Goal: Task Accomplishment & Management: Use online tool/utility

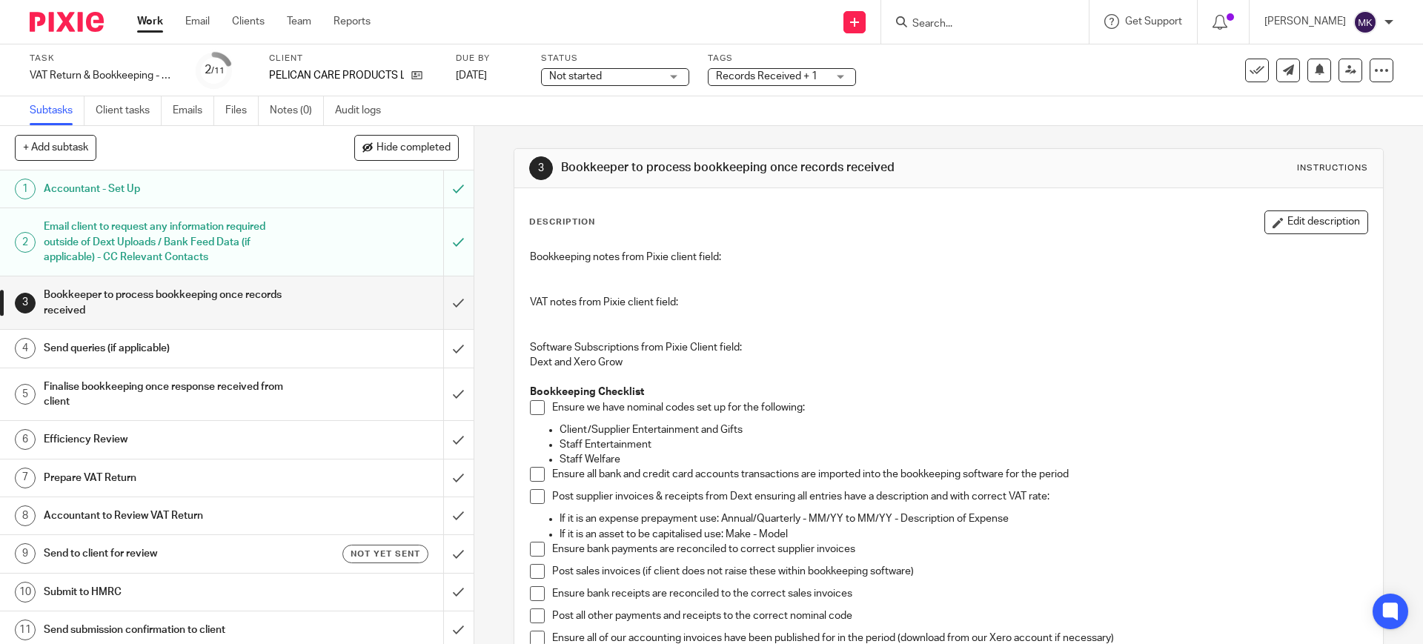
click at [605, 85] on div "Status Not started Not started Not started In progress 1" at bounding box center [615, 71] width 148 height 36
click at [603, 80] on span "Not started" at bounding box center [604, 77] width 111 height 16
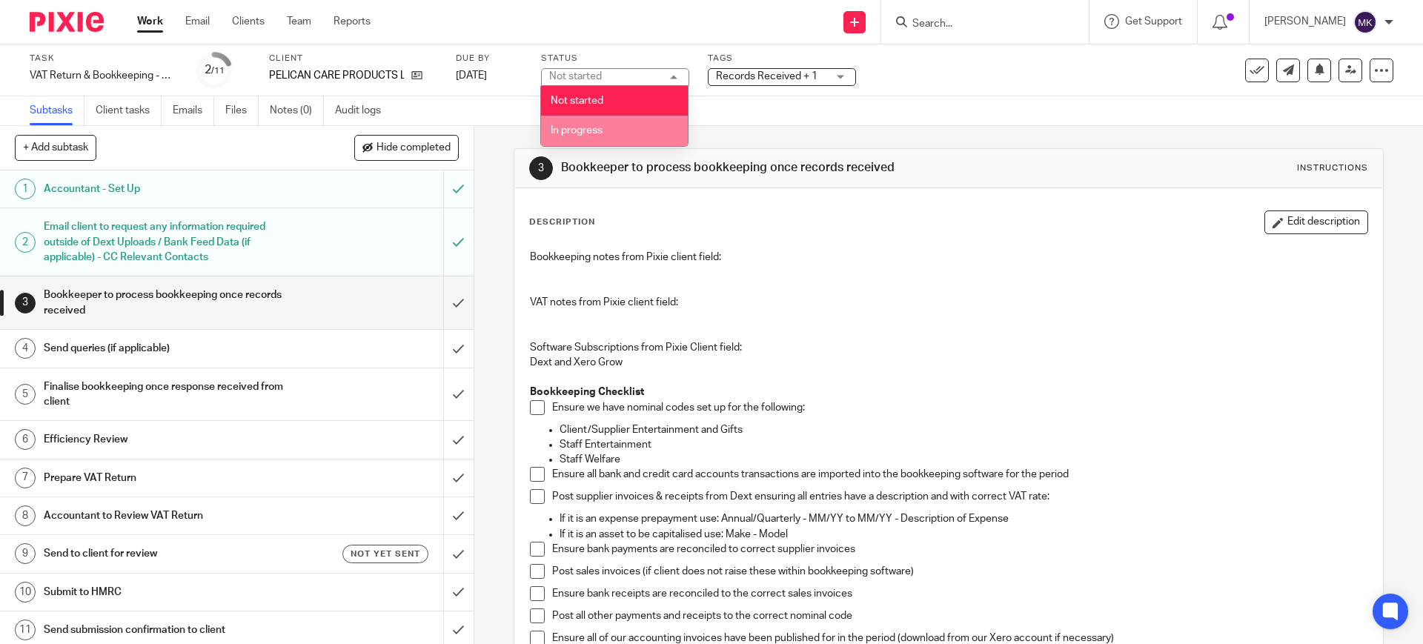
click at [588, 145] on div "Not started In progress" at bounding box center [614, 116] width 148 height 61
click at [580, 132] on span "In progress" at bounding box center [577, 130] width 52 height 10
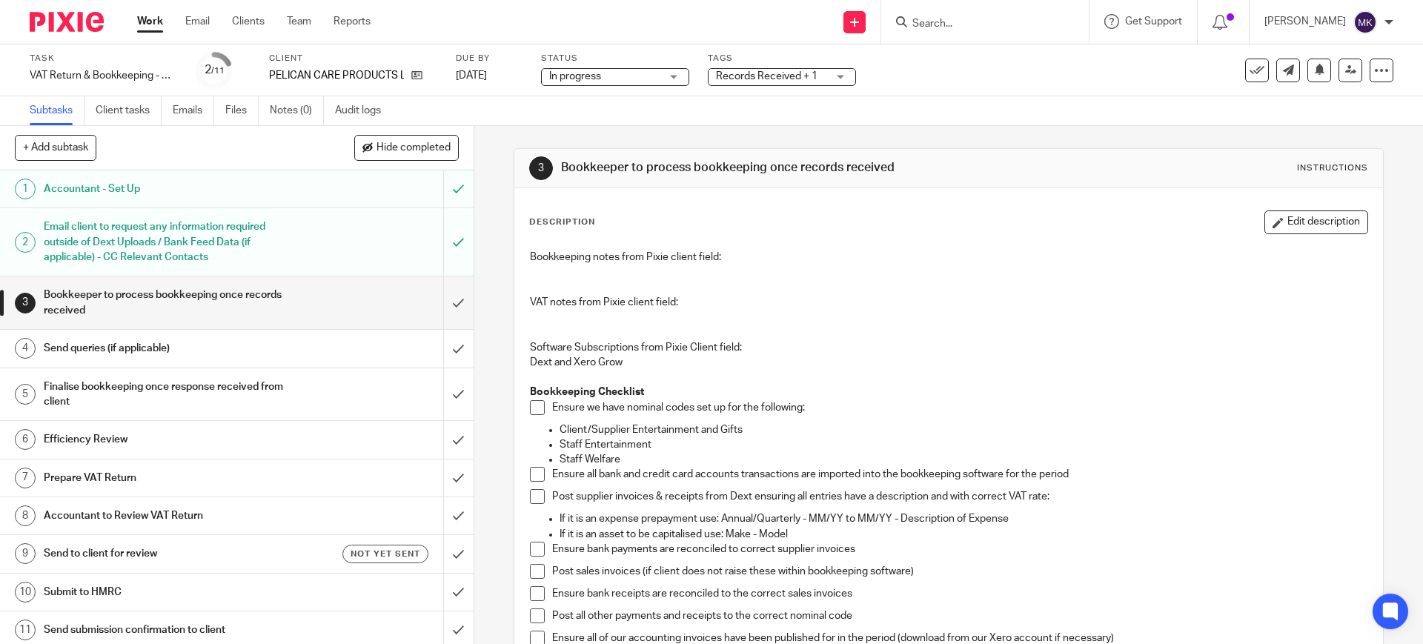
click at [707, 103] on div "Subtasks Client tasks Emails Files Notes (0) Audit logs" at bounding box center [711, 111] width 1423 height 30
click at [818, 74] on span "Records Received + 1" at bounding box center [771, 77] width 111 height 16
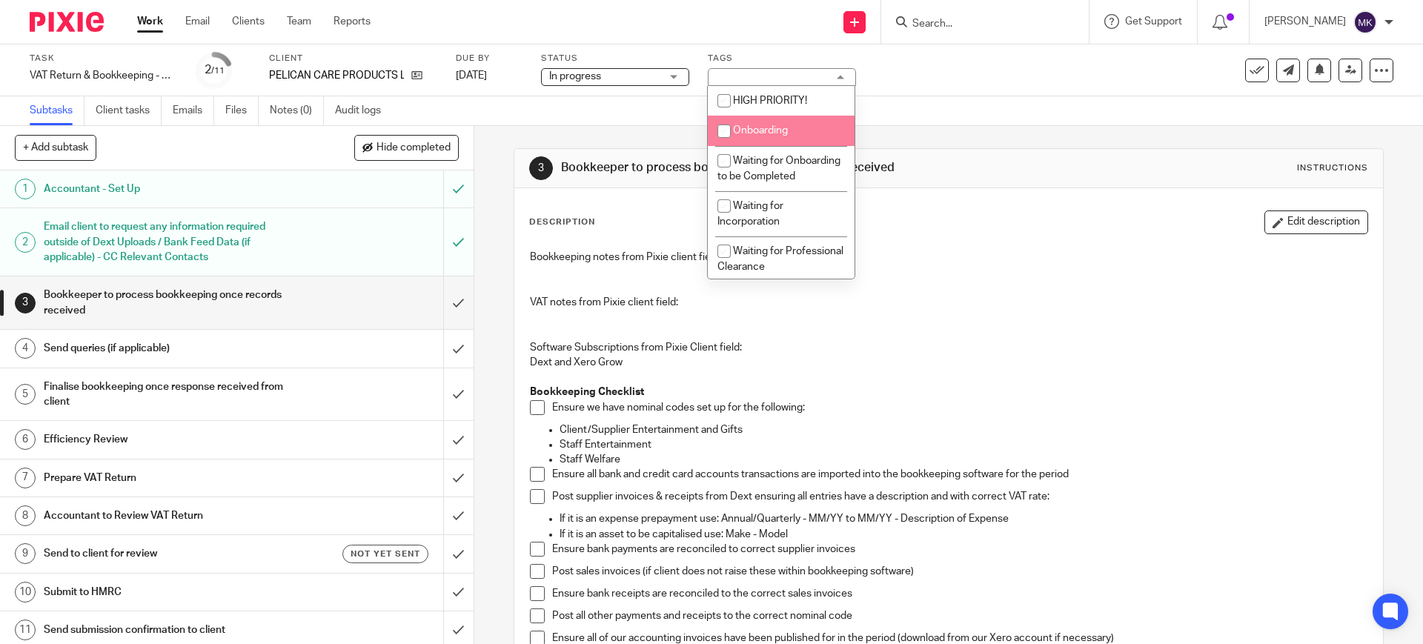
click at [925, 82] on div "Task VAT Return & Bookkeeping - Quarterly - June - August, 2025 Save VAT Return…" at bounding box center [598, 71] width 1136 height 36
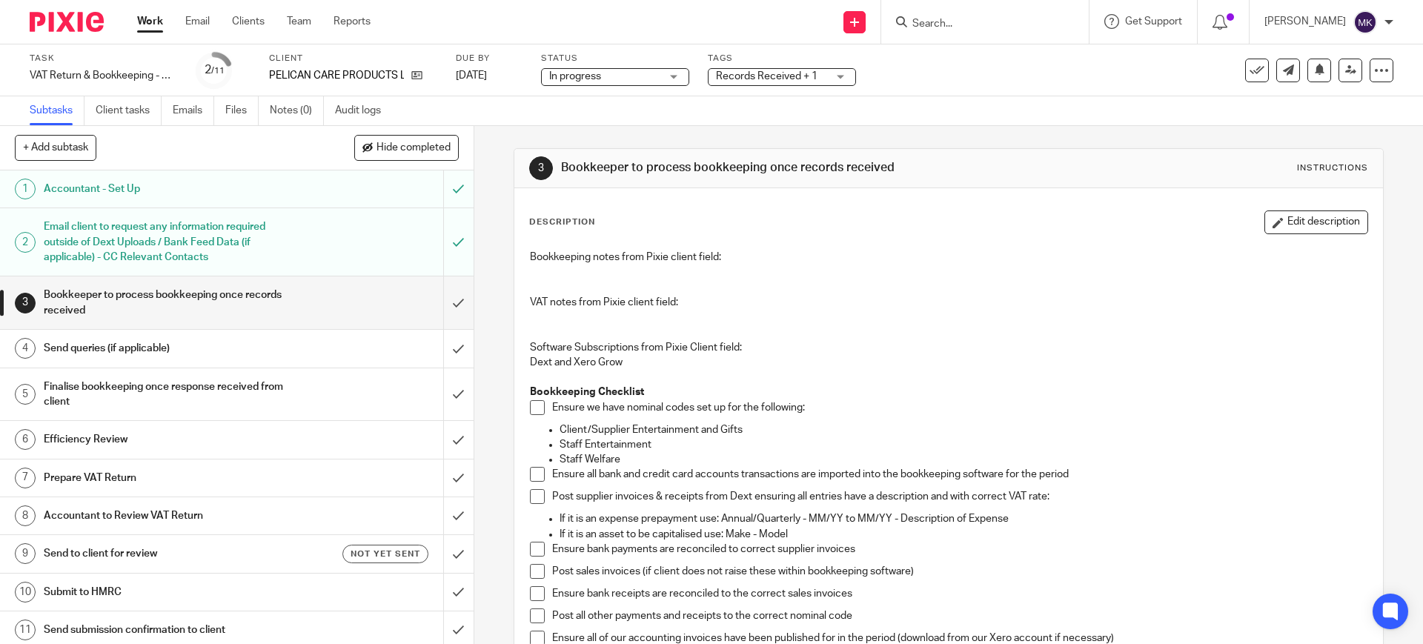
click at [953, 31] on div at bounding box center [985, 22] width 208 height 44
click at [951, 19] on input "Search" at bounding box center [977, 24] width 133 height 13
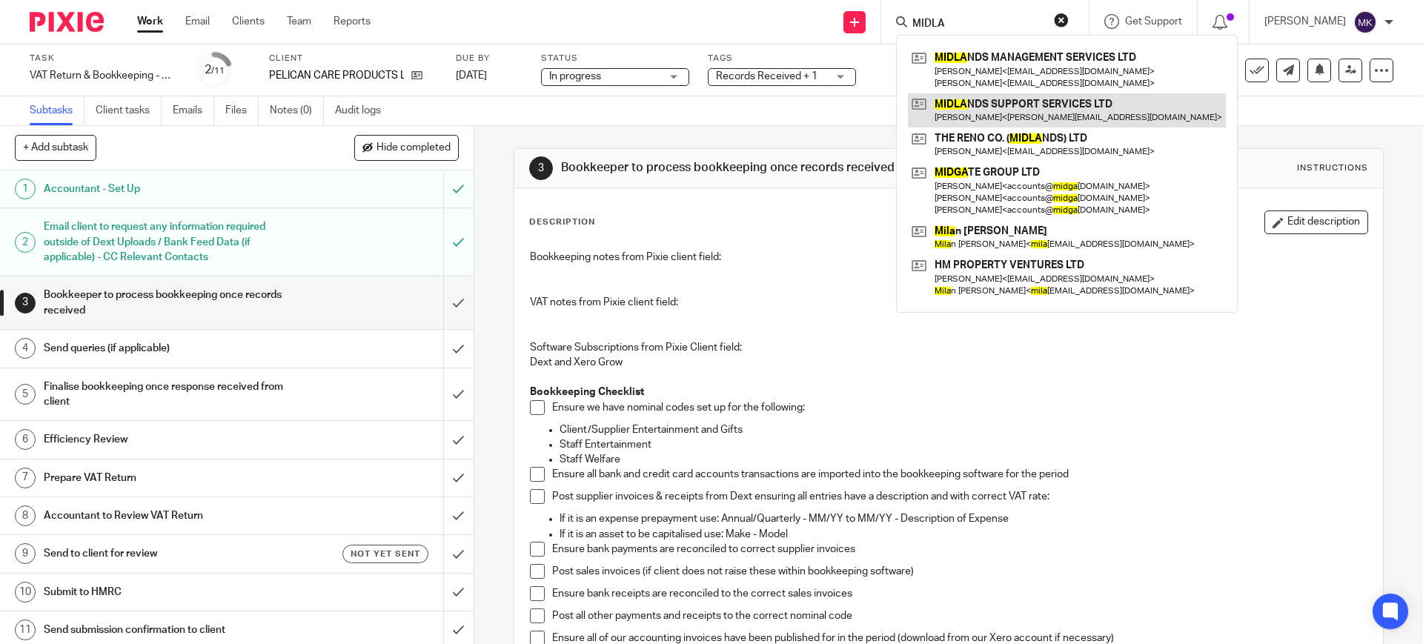
type input "MIDLA"
click at [994, 117] on link at bounding box center [1067, 110] width 318 height 34
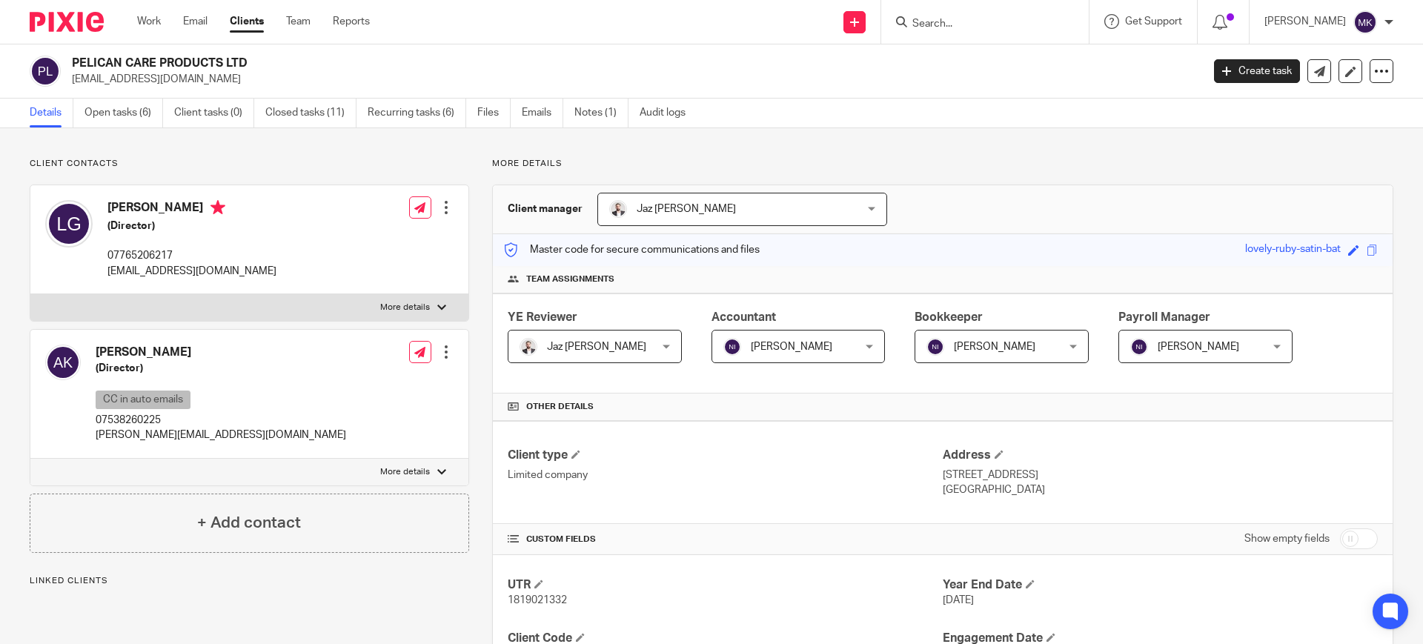
scroll to position [648, 0]
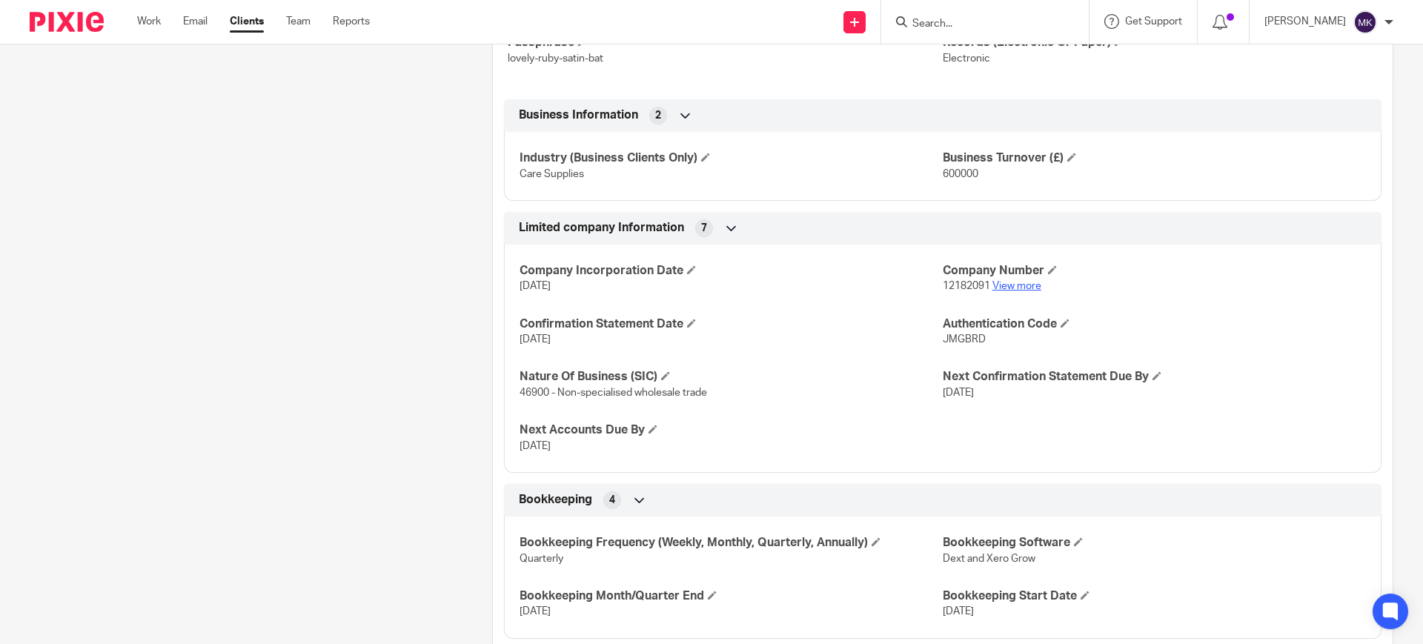
click at [998, 286] on link "View more" at bounding box center [1016, 286] width 49 height 10
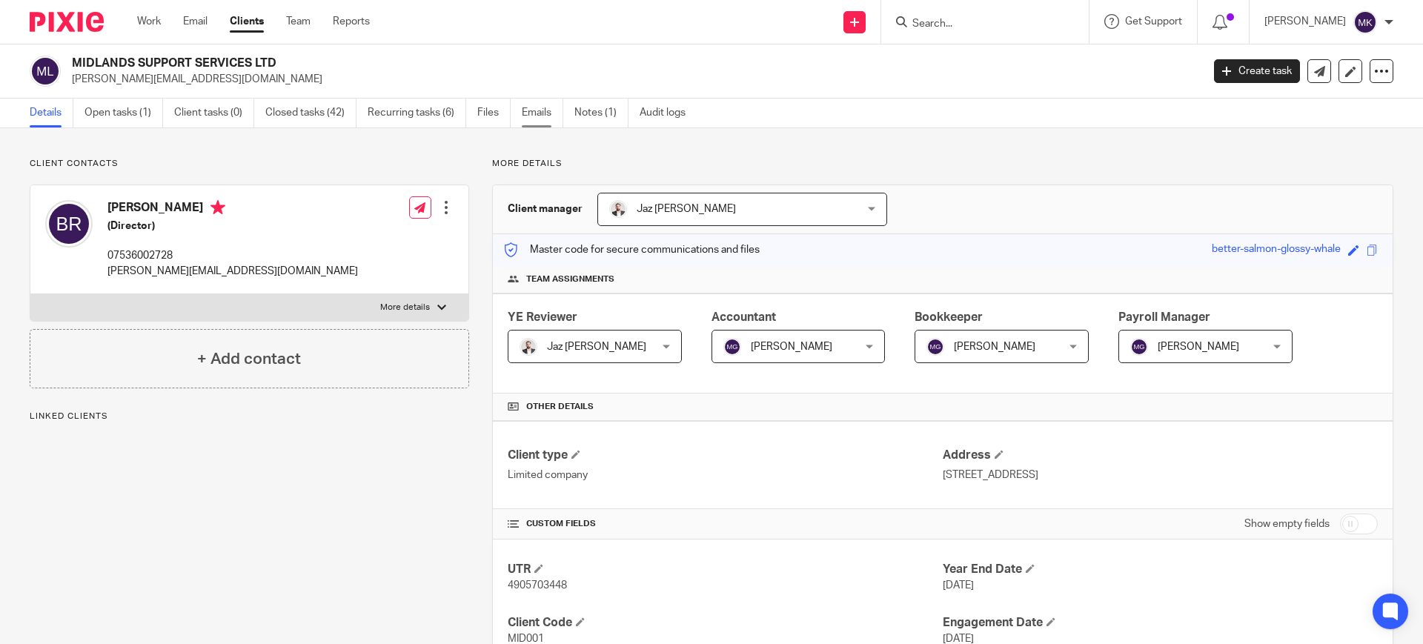
click at [538, 114] on link "Emails" at bounding box center [543, 113] width 42 height 29
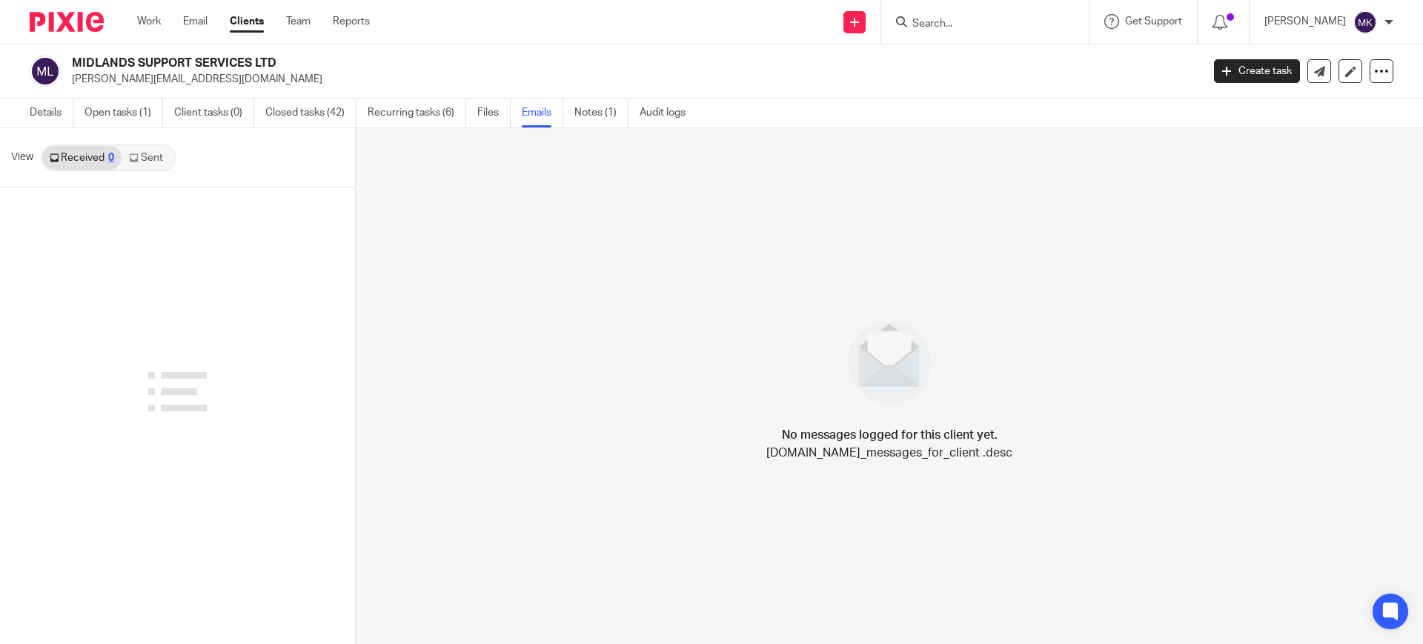
click at [136, 154] on icon at bounding box center [133, 157] width 9 height 9
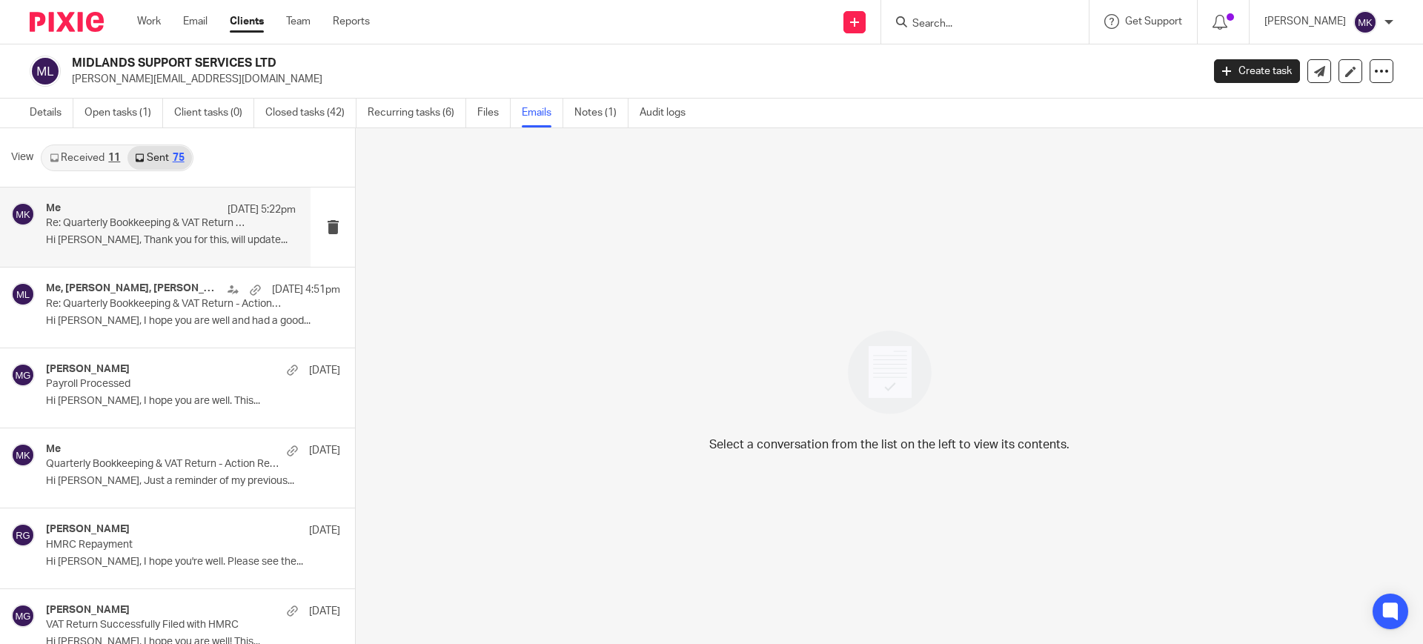
click at [151, 220] on p "Re: Quarterly Bookkeeping & VAT Return - Action Required" at bounding box center [146, 223] width 200 height 13
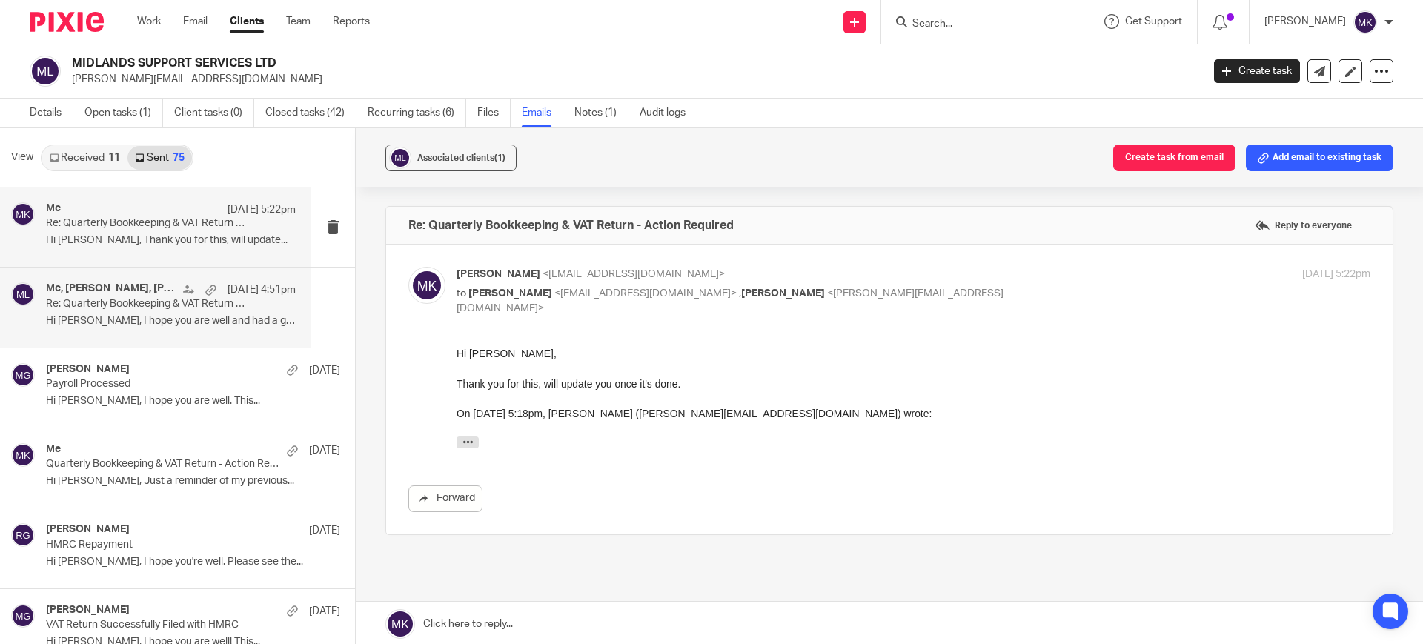
click at [149, 311] on div "Me, Ryan Rai, Mason Graves 16 Sep 4:51pm Re: Quarterly Bookkeeping & VAT Return…" at bounding box center [171, 307] width 250 height 50
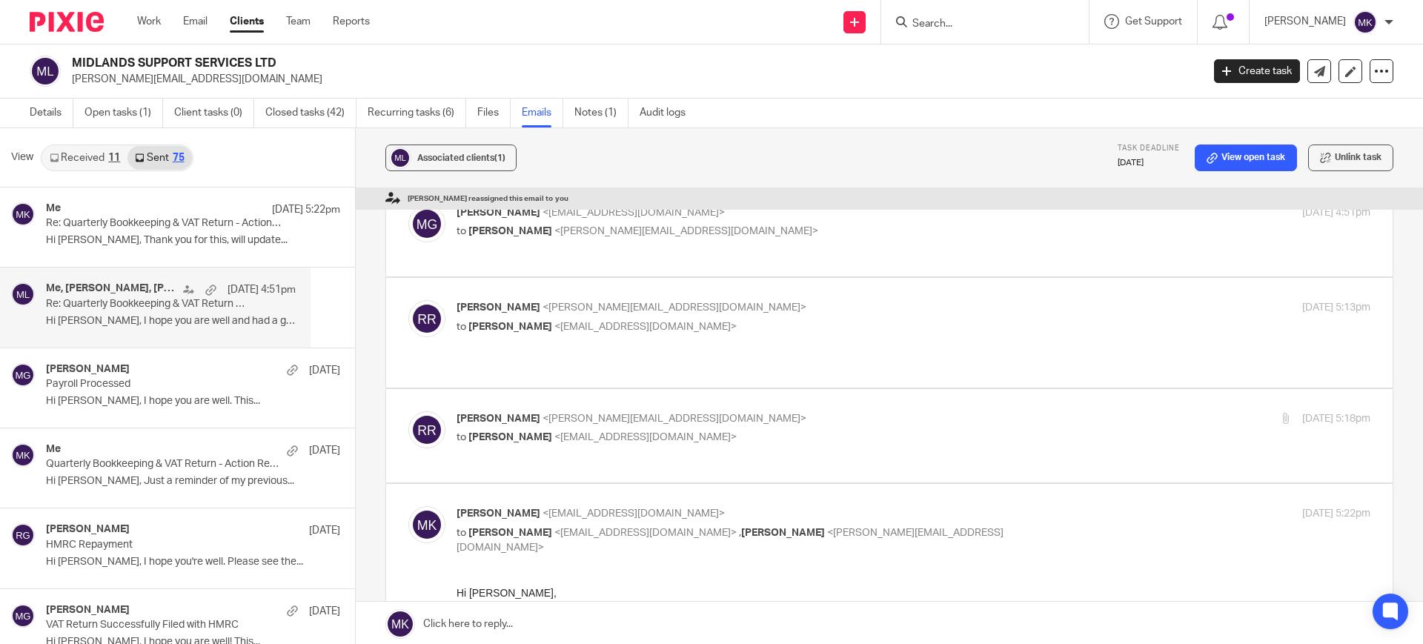
click at [781, 411] on p "Ryan Rai <ryan_s_rai@hotmail.co.uk>" at bounding box center [761, 419] width 609 height 16
checkbox input "true"
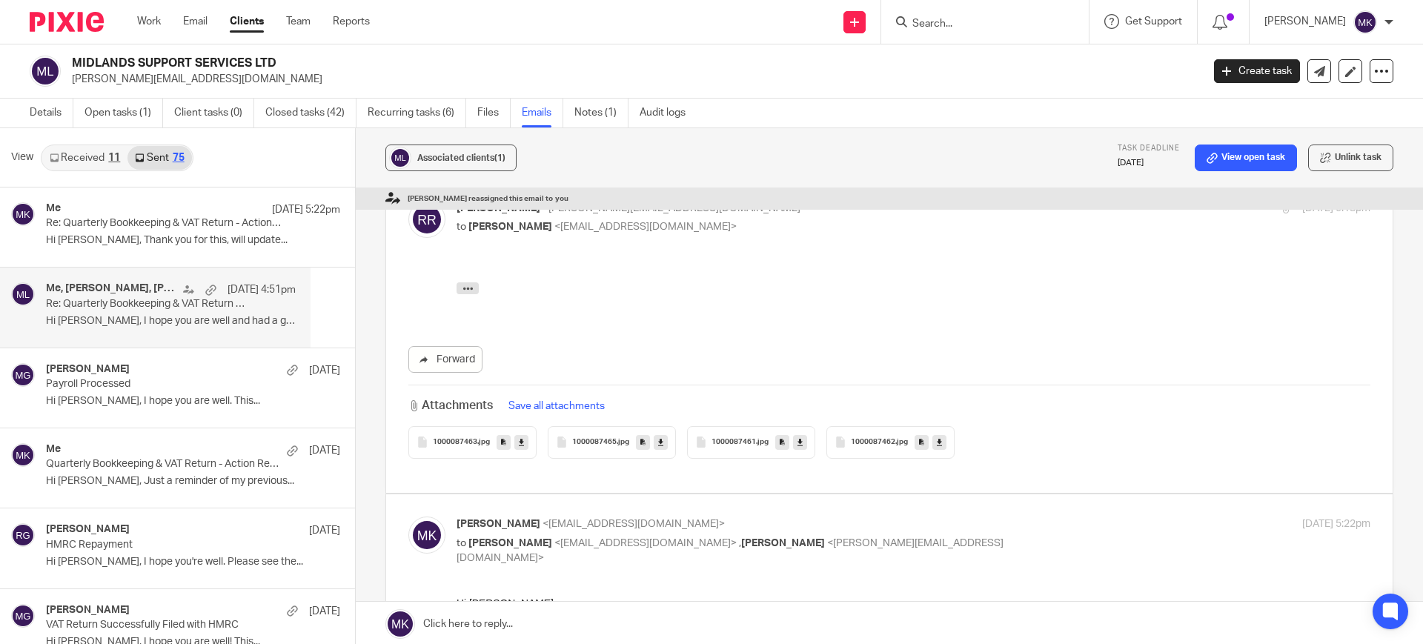
scroll to position [644, 0]
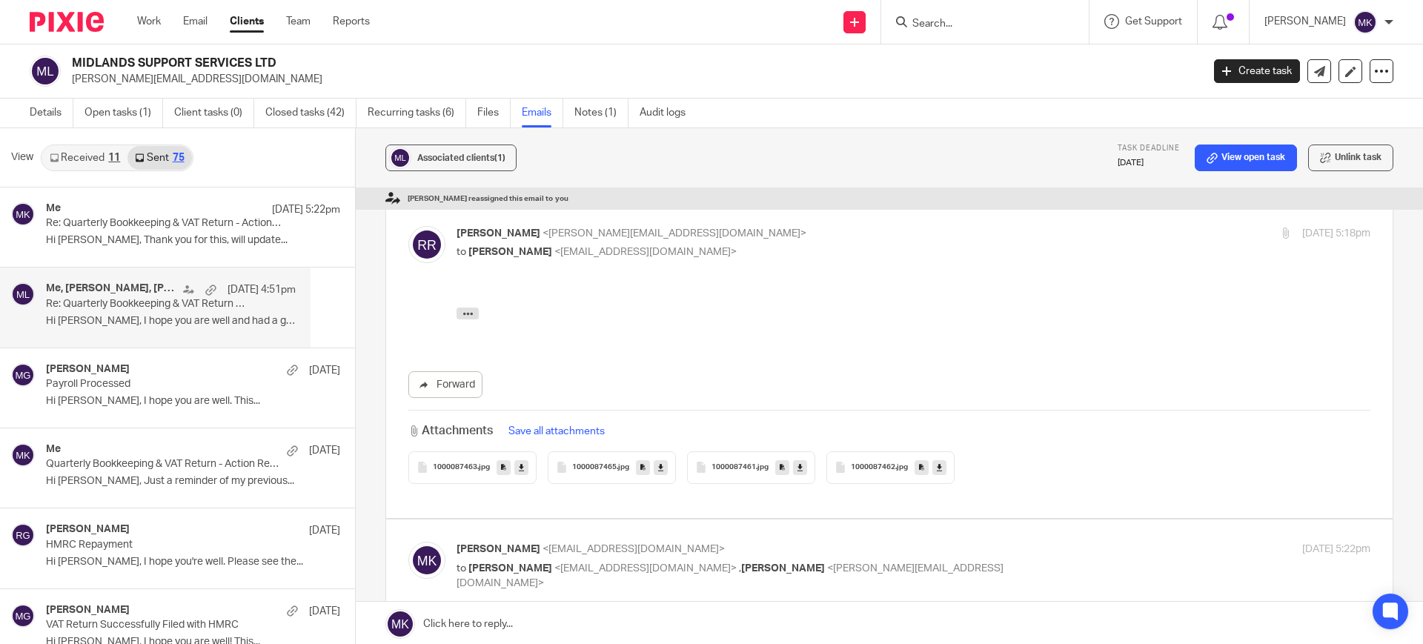
click at [514, 460] on link at bounding box center [521, 467] width 14 height 15
click at [654, 460] on link at bounding box center [661, 467] width 14 height 15
click at [800, 460] on link at bounding box center [800, 467] width 14 height 15
click at [937, 462] on icon at bounding box center [939, 467] width 5 height 11
click at [797, 462] on icon at bounding box center [799, 467] width 5 height 11
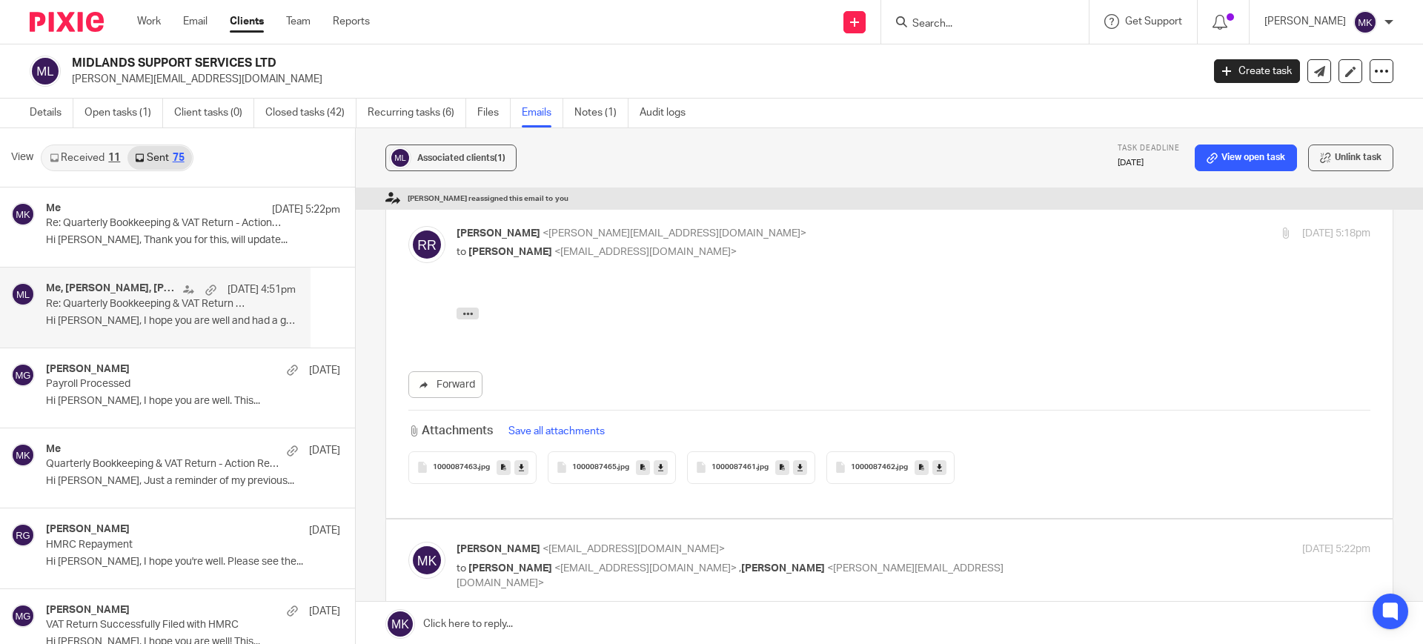
click at [82, 165] on link "Received 11" at bounding box center [84, 158] width 85 height 24
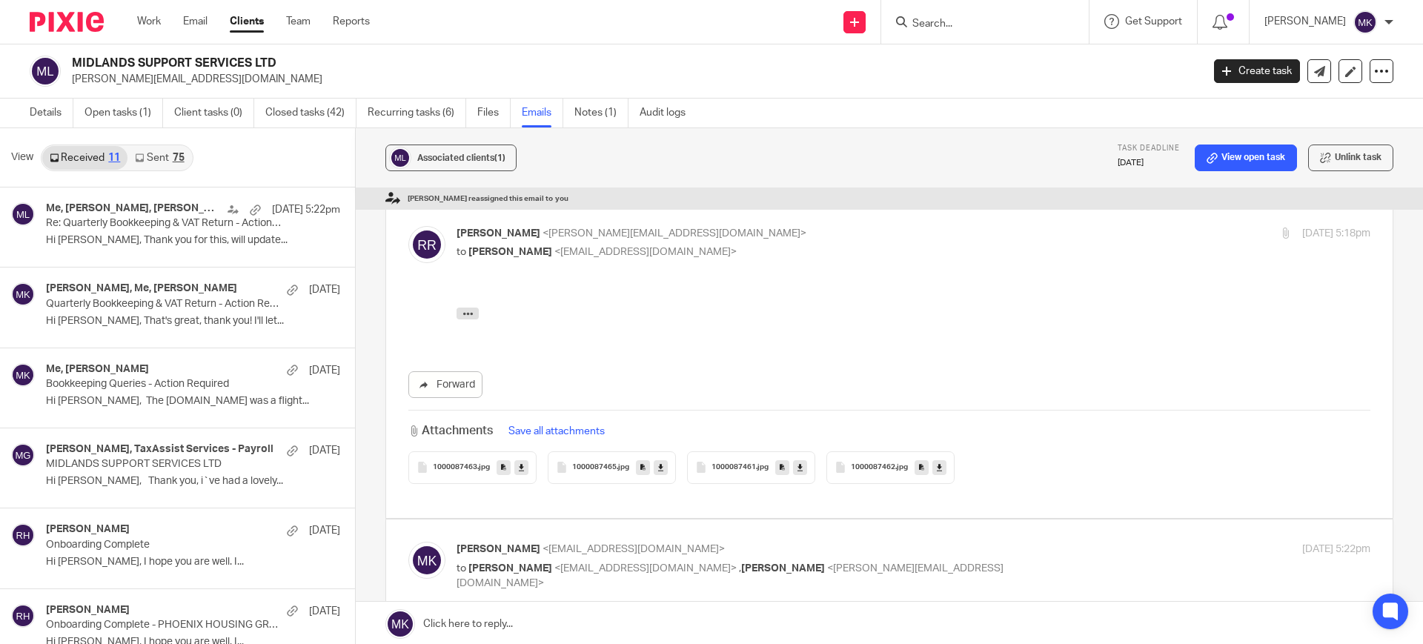
scroll to position [2, 0]
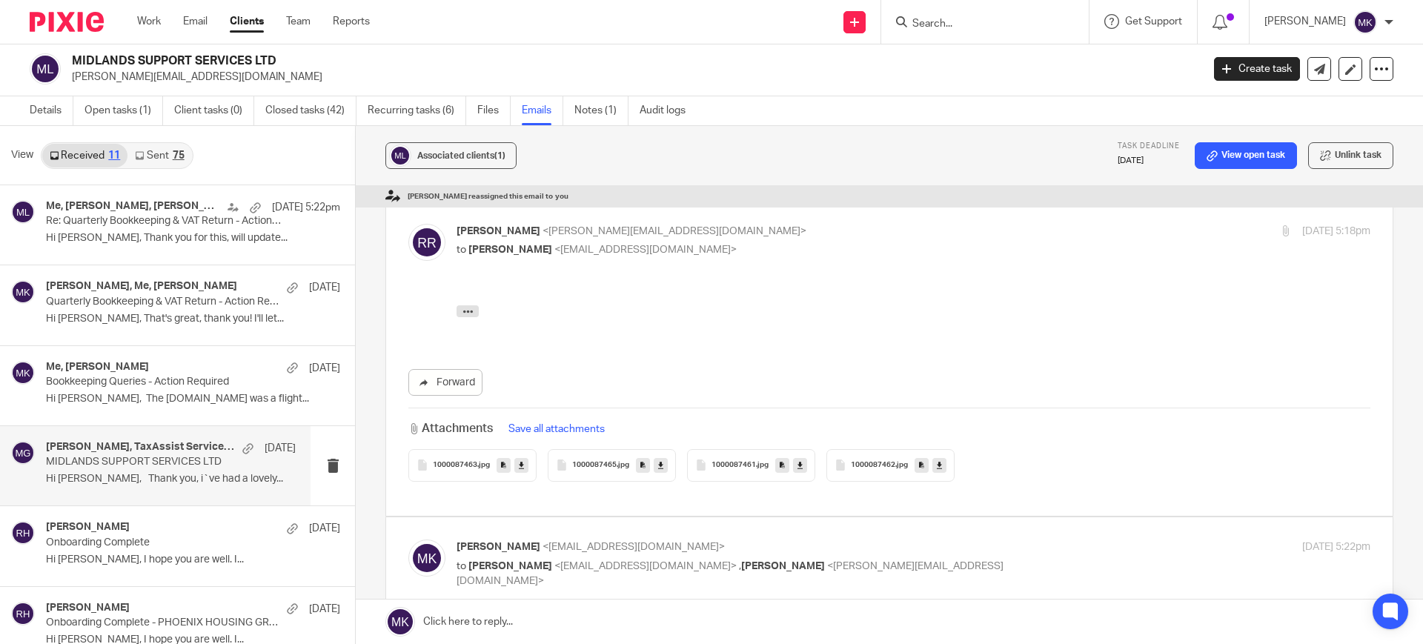
click at [169, 490] on div "Mason Graves, TaxAssist Services - Payroll 20 May MIDLANDS SUPPORT SERVICES LTD…" at bounding box center [171, 466] width 250 height 50
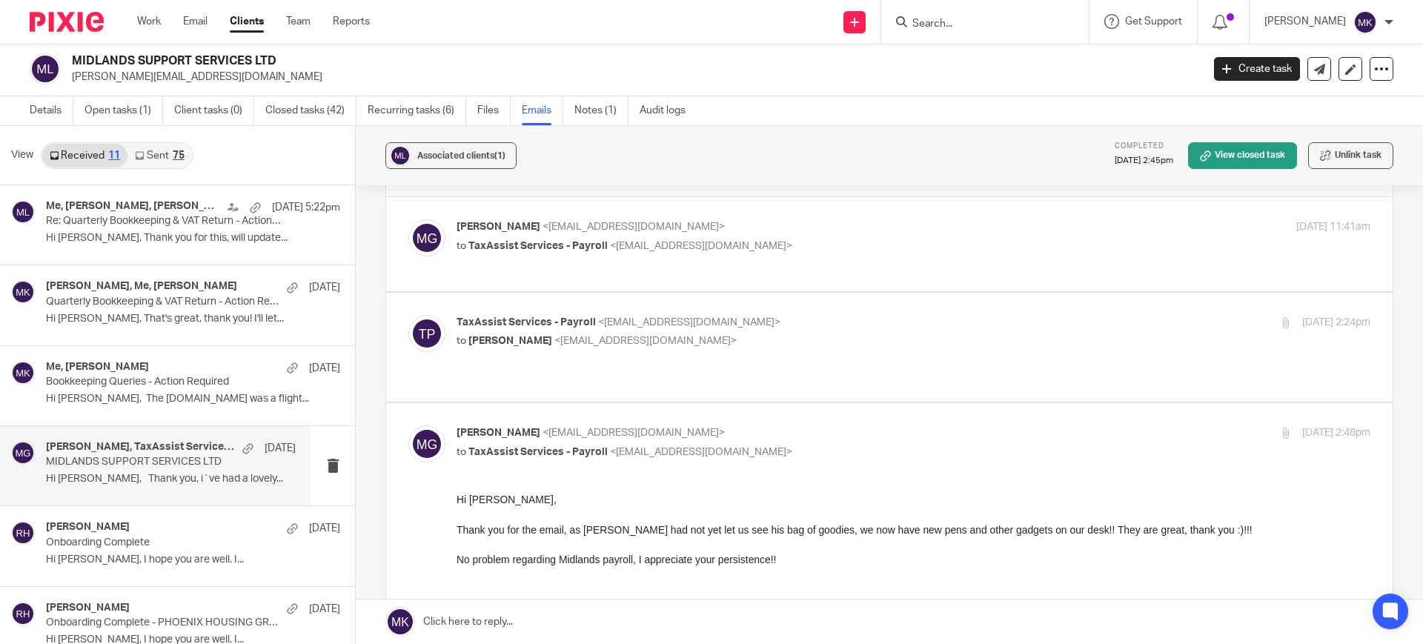
scroll to position [0, 0]
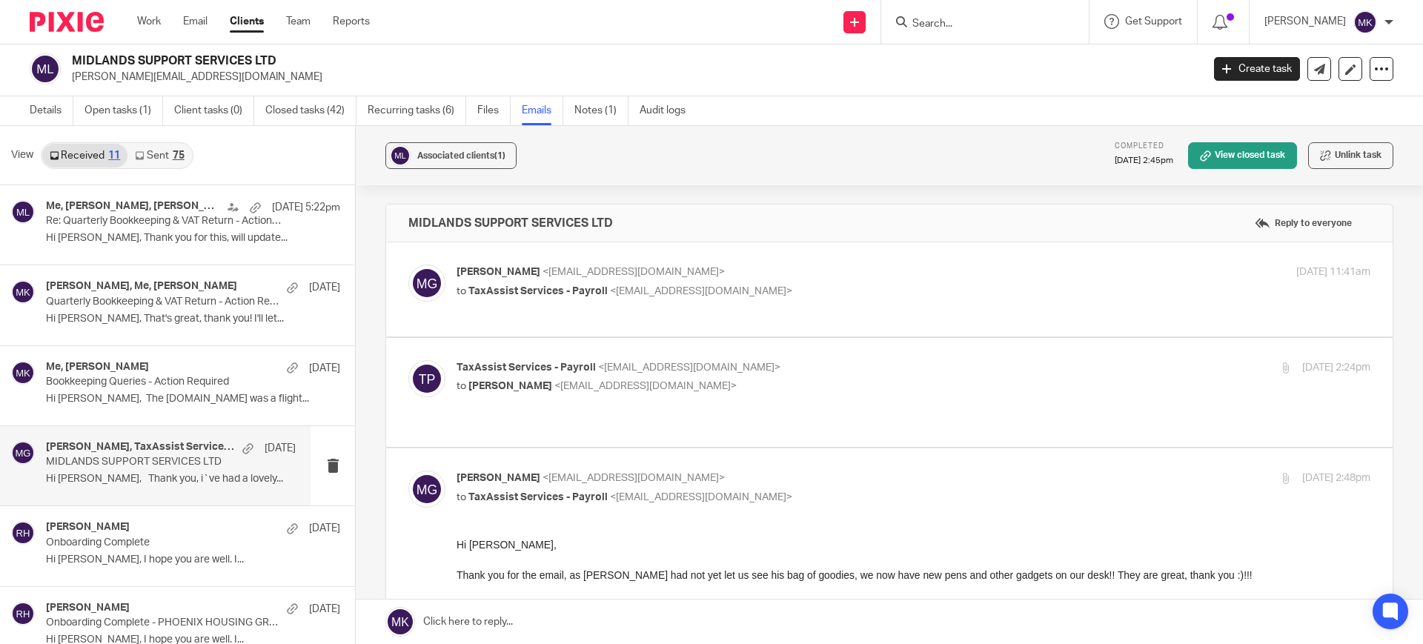
click at [844, 270] on p "Mason Graves <mgraves@taxassist.co.uk>" at bounding box center [761, 273] width 609 height 16
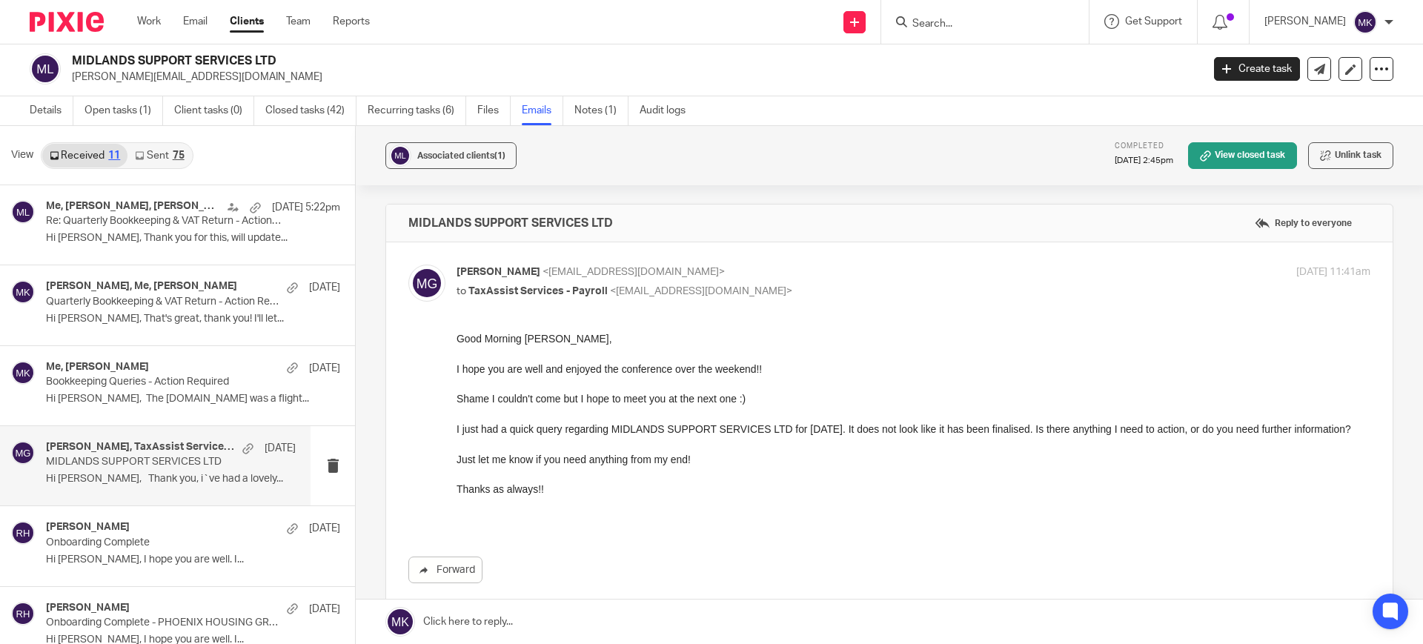
click at [844, 270] on p "Mason Graves <mgraves@taxassist.co.uk>" at bounding box center [761, 273] width 609 height 16
checkbox input "false"
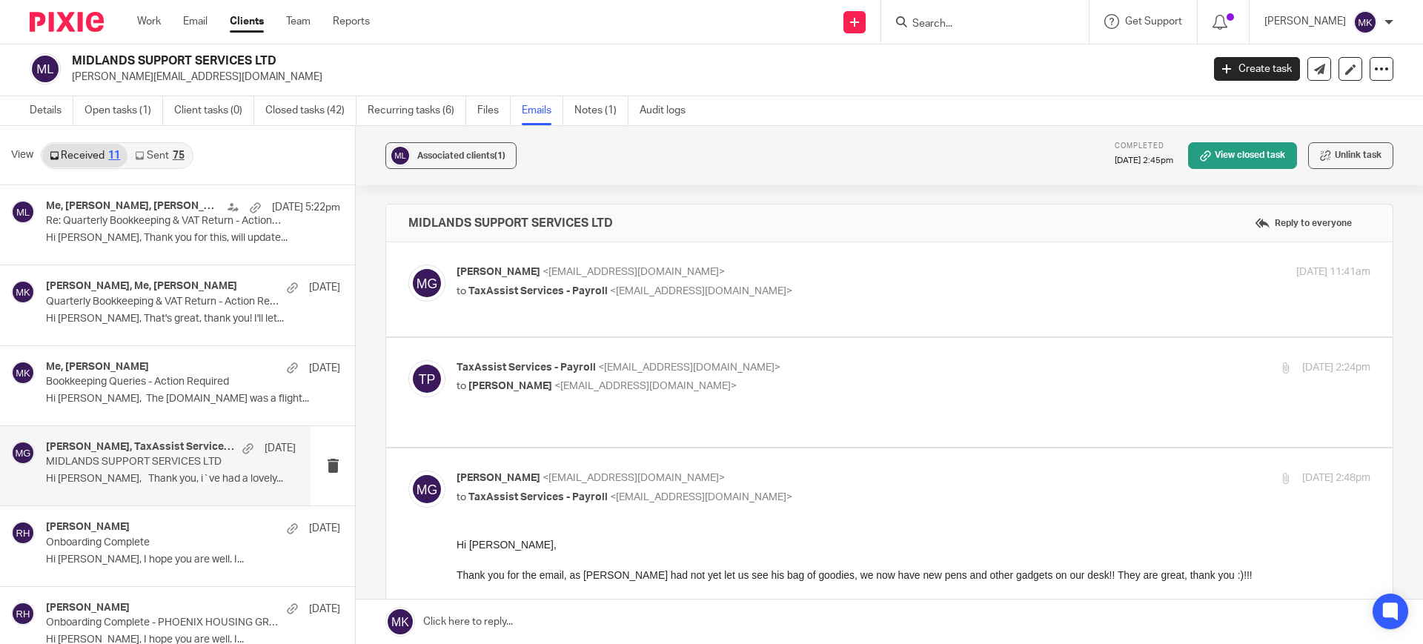
click at [869, 350] on label at bounding box center [889, 392] width 1006 height 109
click at [408, 359] on input "checkbox" at bounding box center [408, 359] width 1 height 1
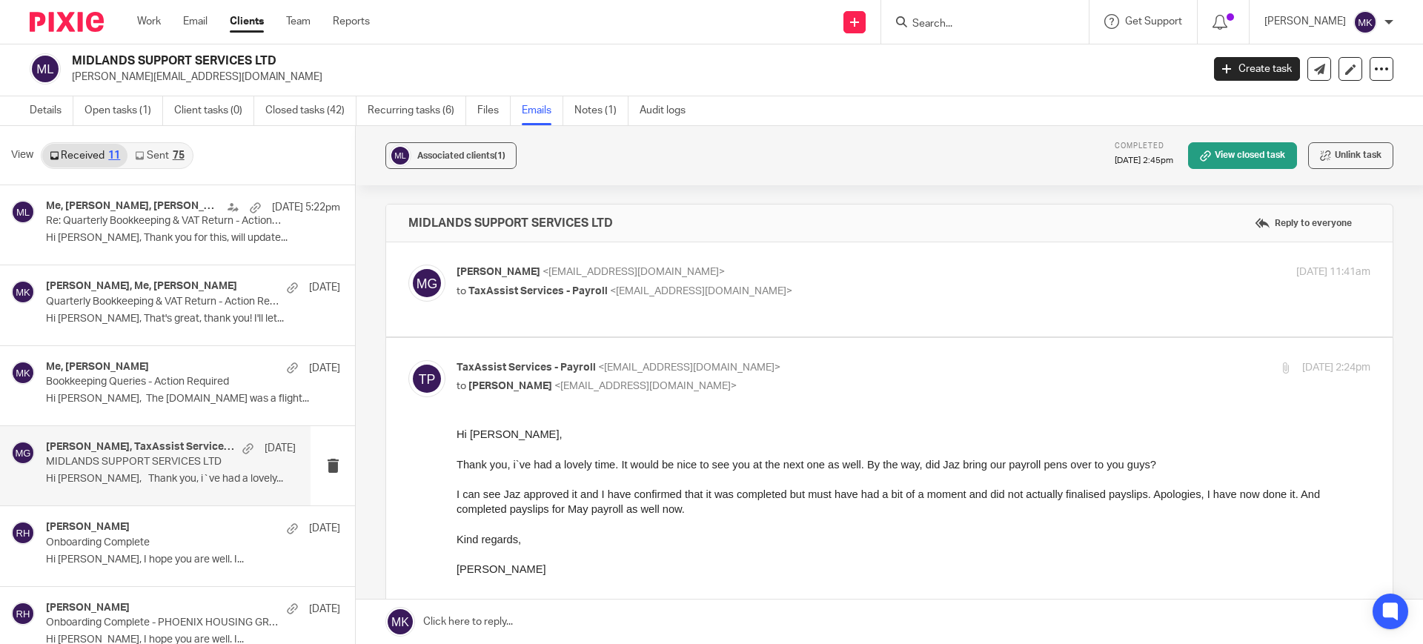
scroll to position [93, 0]
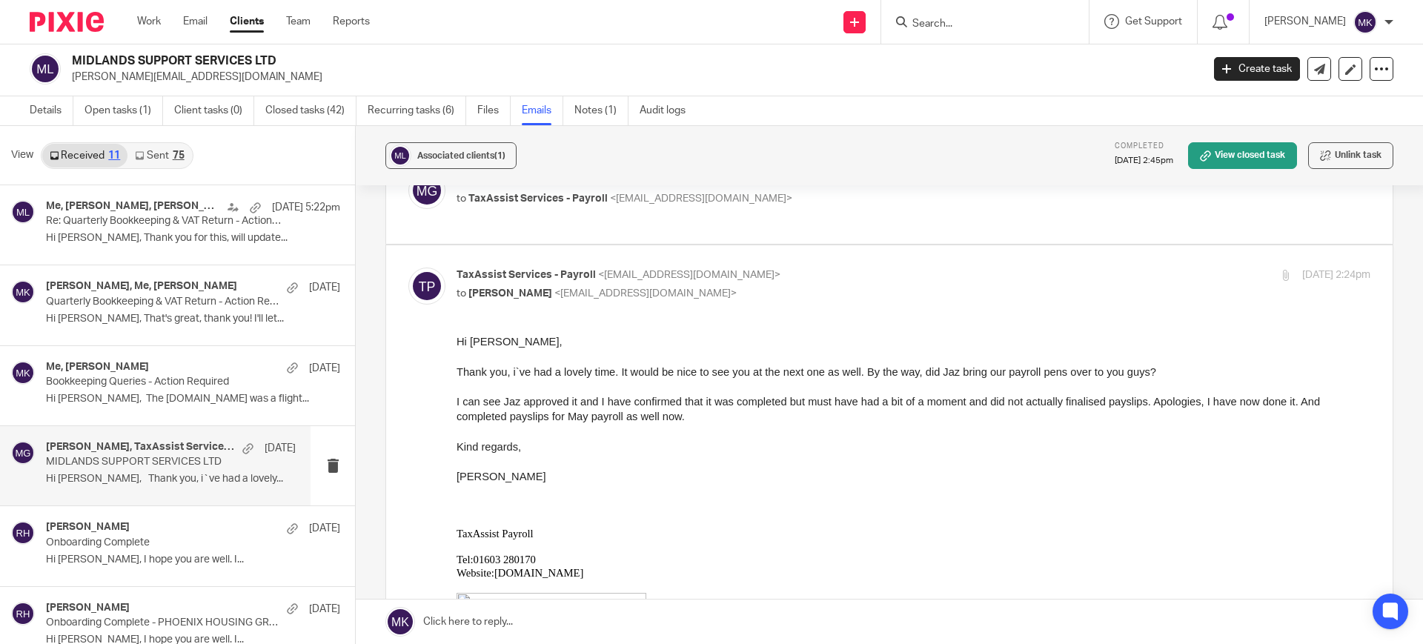
click at [885, 278] on p "TaxAssist Services - Payroll <payroll@taxassist.co.uk>" at bounding box center [761, 276] width 609 height 16
checkbox input "false"
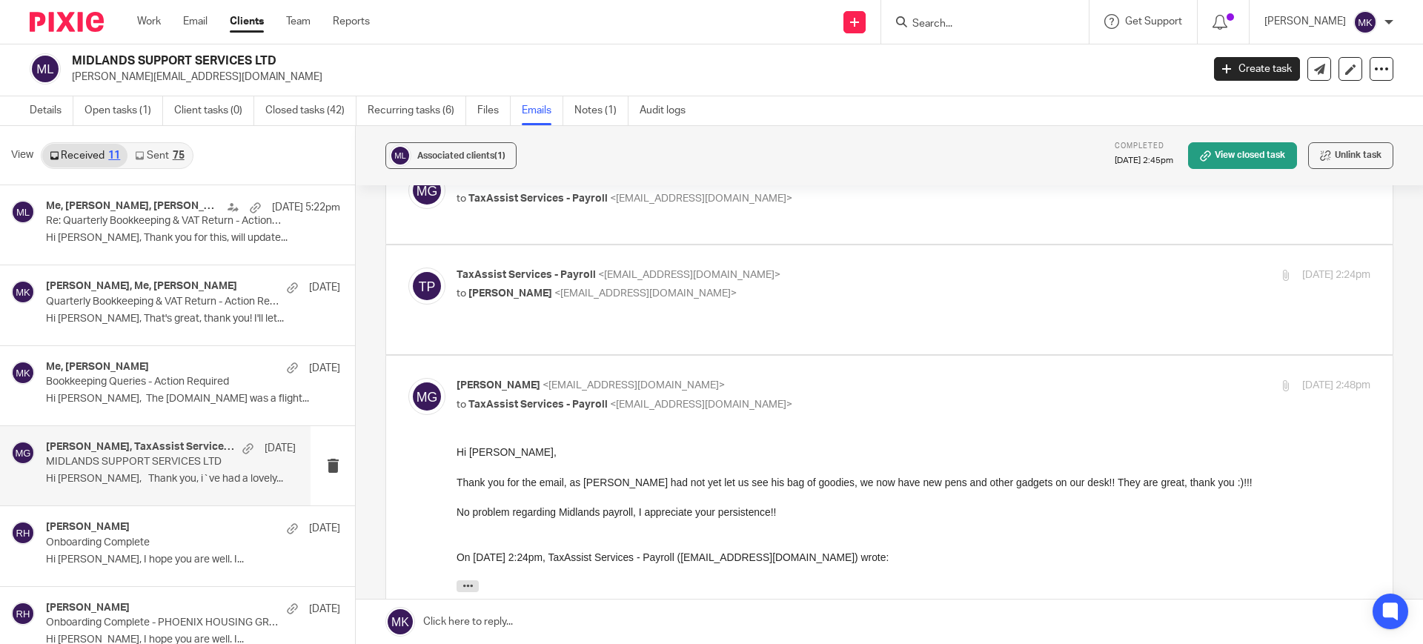
click at [805, 378] on p "Mason Graves <mgraves@taxassist.co.uk>" at bounding box center [761, 386] width 609 height 16
checkbox input "false"
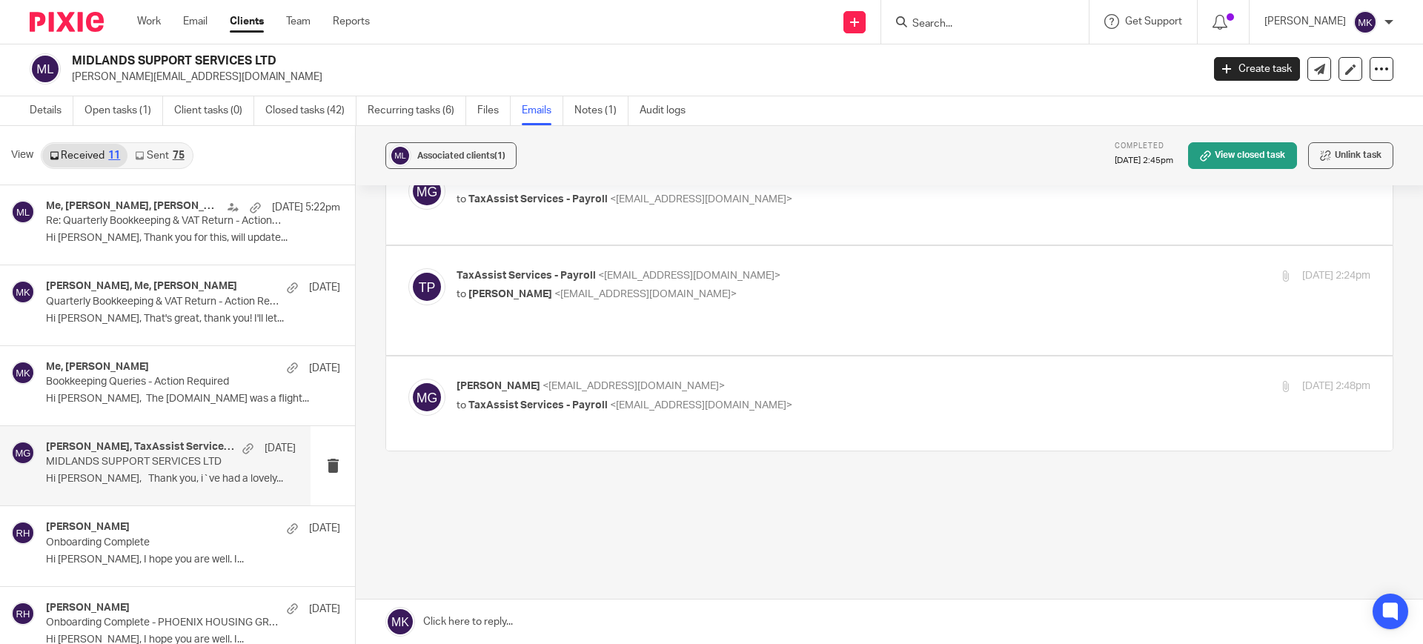
scroll to position [76, 0]
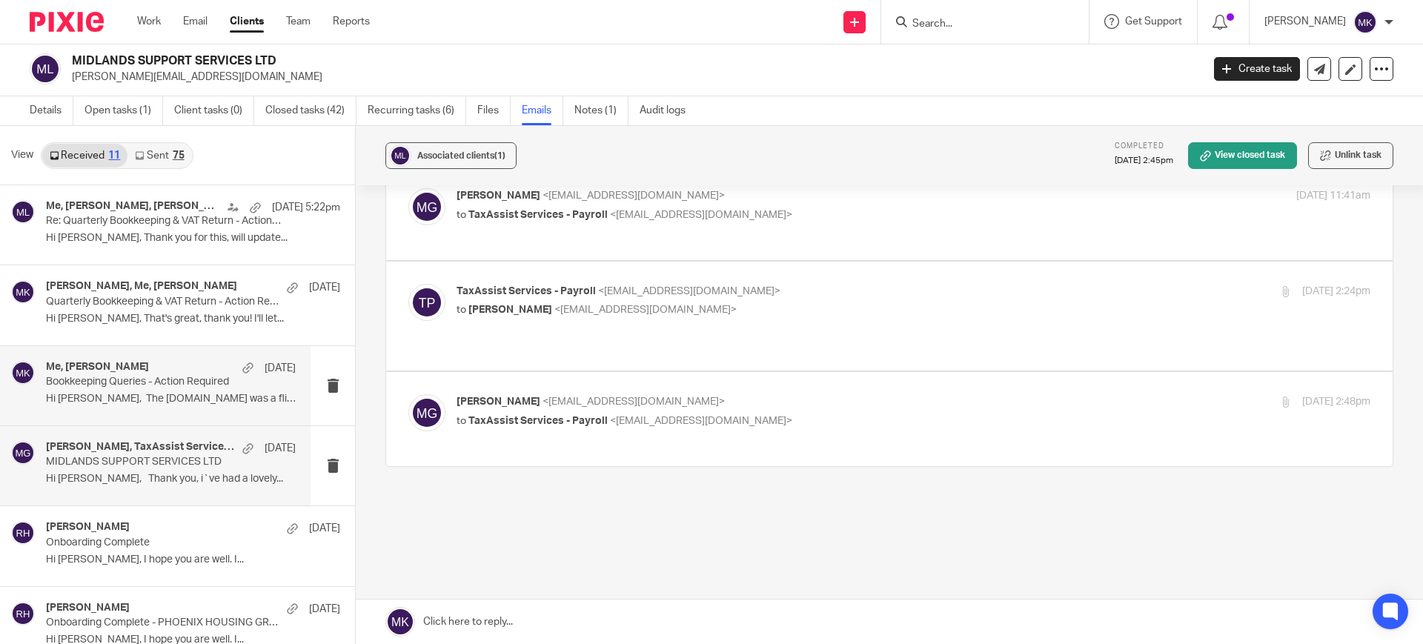
click at [62, 385] on p "Bookkeeping Queries - Action Required" at bounding box center [146, 382] width 200 height 13
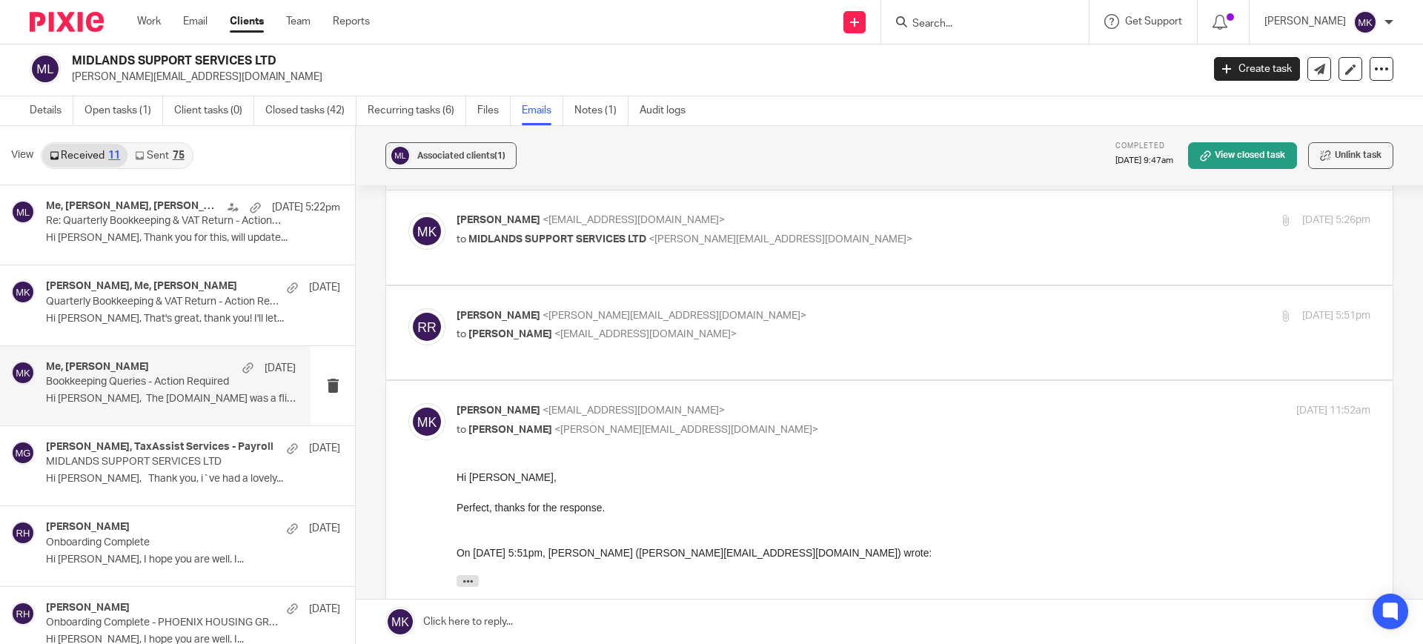
scroll to position [93, 0]
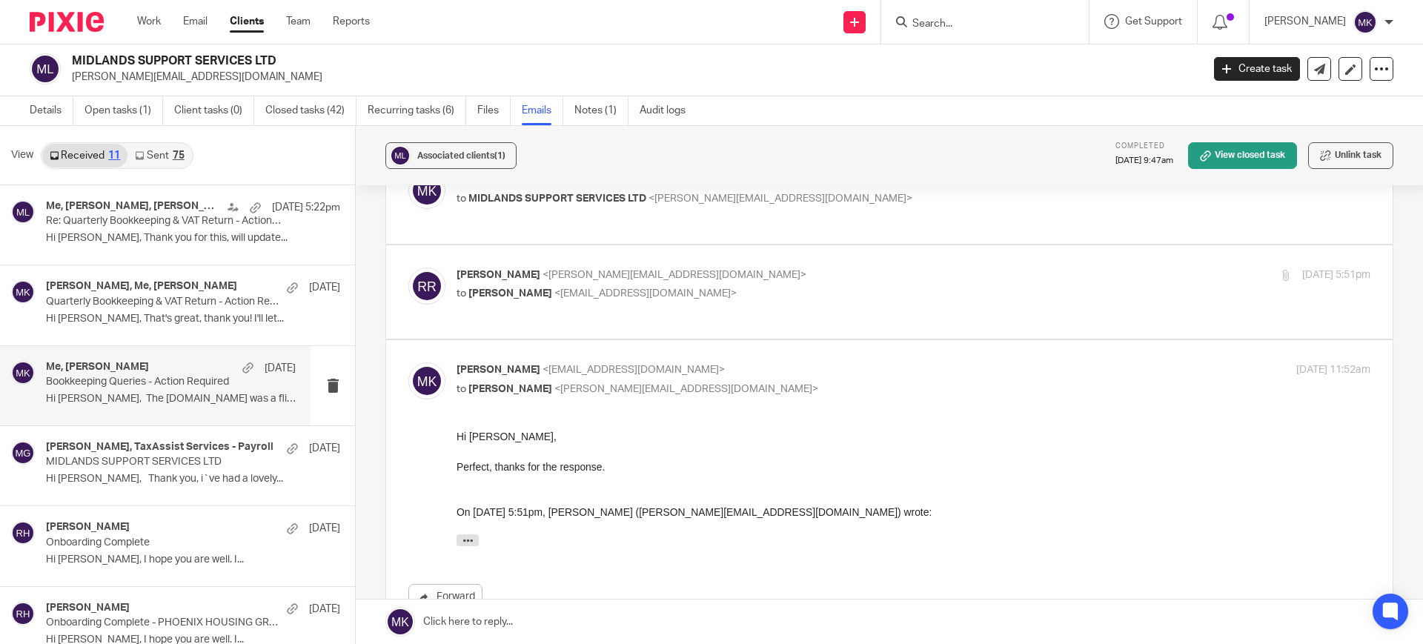
click at [758, 268] on p "Ryan Rai <ryan_s_rai@hotmail.co.uk>" at bounding box center [761, 276] width 609 height 16
checkbox input "true"
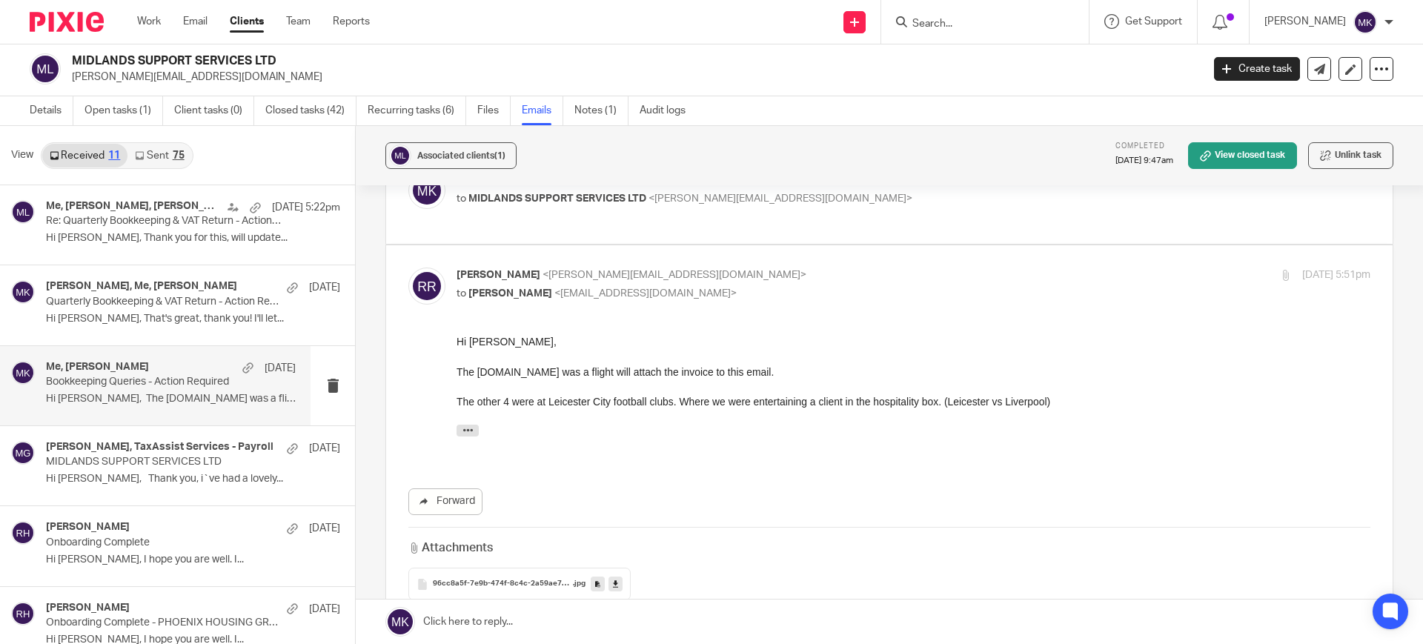
scroll to position [0, 0]
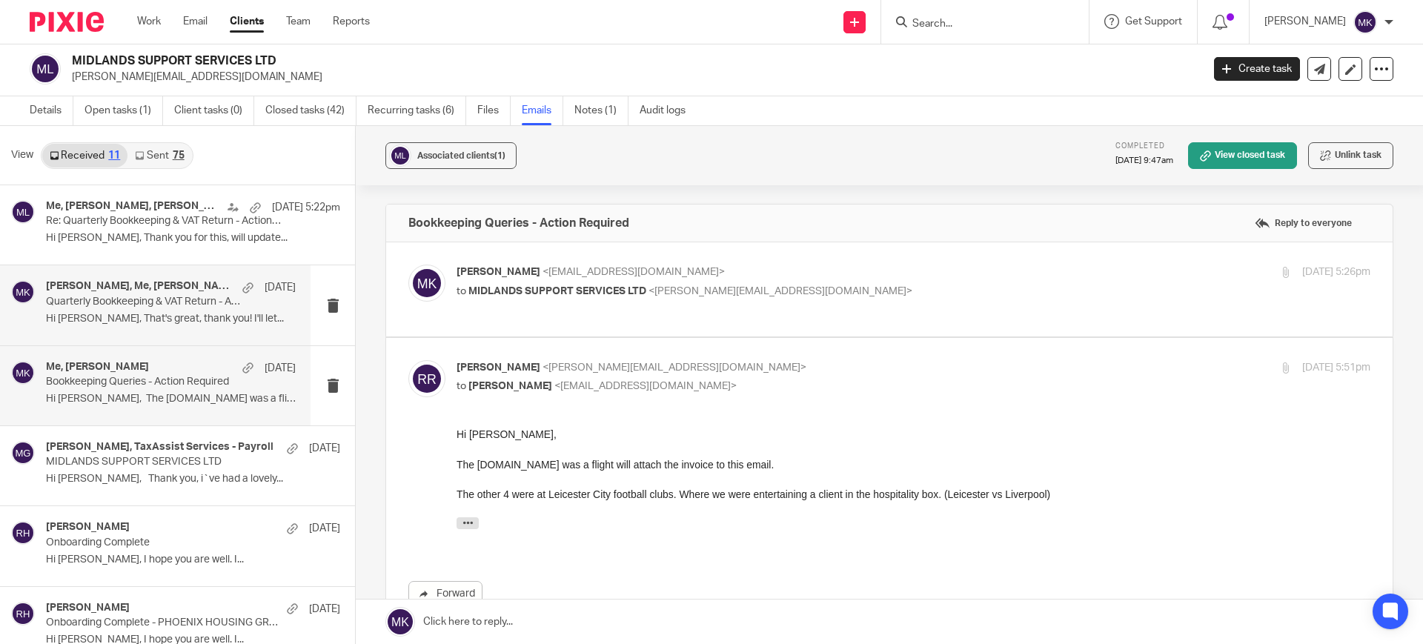
click at [179, 335] on div "Mason Graves, Me, Ryan Rai 8 Sep Quarterly Bookkeeping & VAT Return - Action Re…" at bounding box center [155, 304] width 311 height 79
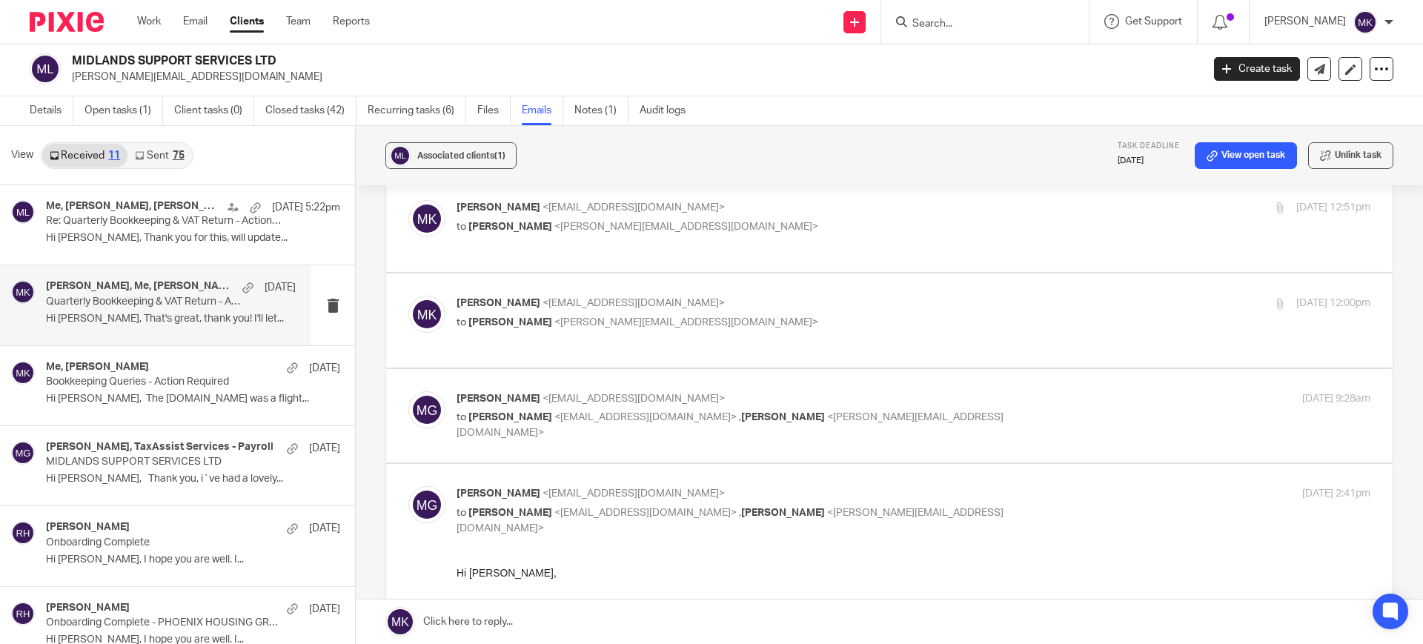
scroll to position [556, 0]
click at [781, 370] on label at bounding box center [889, 417] width 1006 height 94
click at [408, 391] on input "checkbox" at bounding box center [408, 391] width 1 height 1
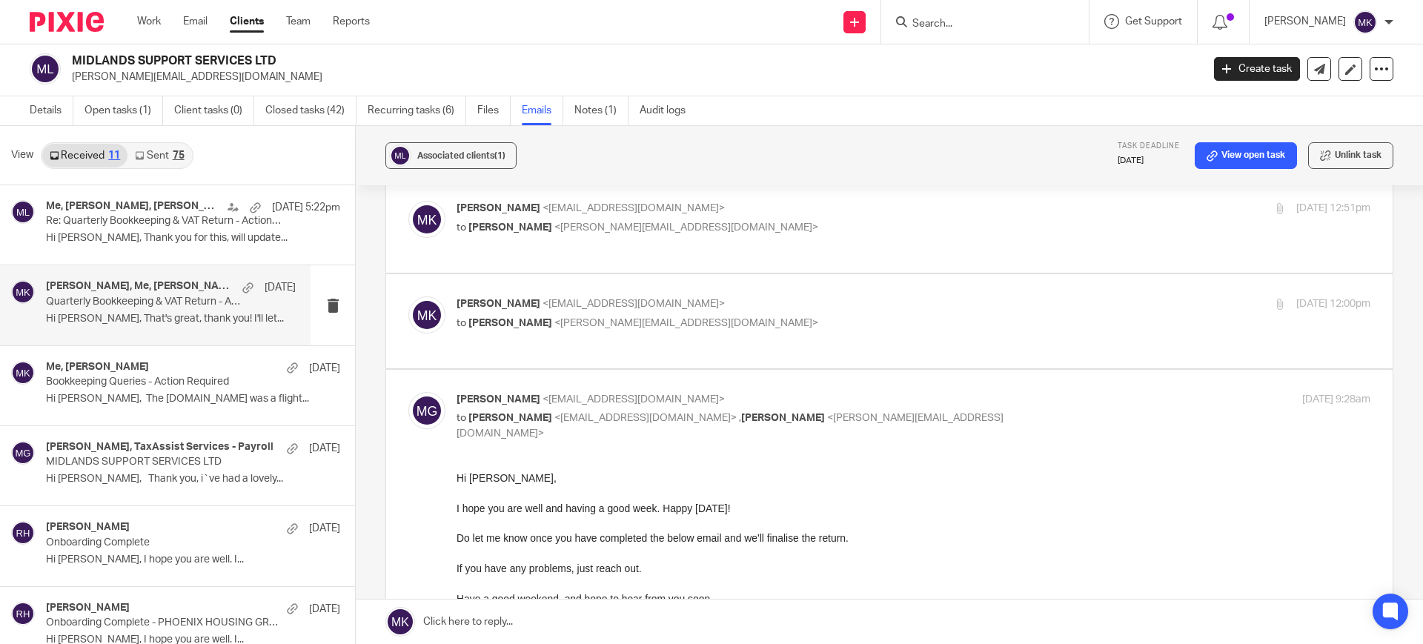
scroll to position [0, 0]
click at [781, 370] on label at bounding box center [889, 567] width 1006 height 395
click at [408, 391] on input "checkbox" at bounding box center [408, 391] width 1 height 1
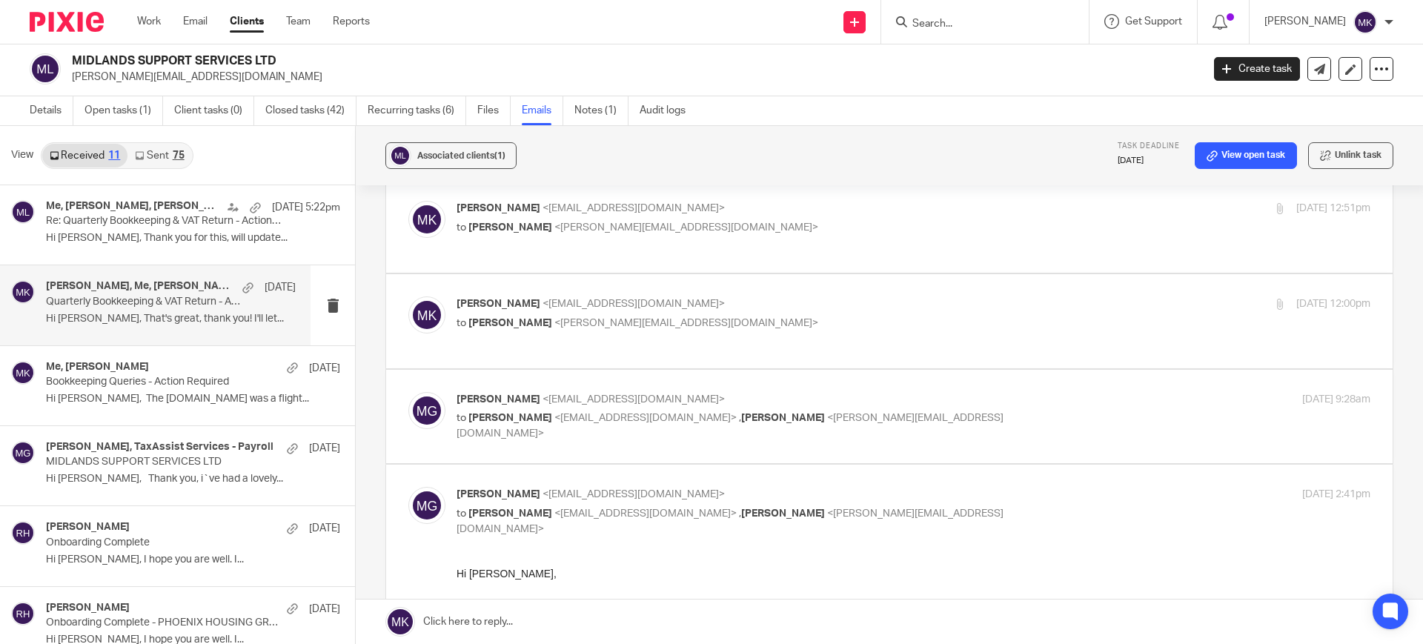
click at [781, 370] on label at bounding box center [889, 417] width 1006 height 94
click at [408, 391] on input "checkbox" at bounding box center [408, 391] width 1 height 1
checkbox input "true"
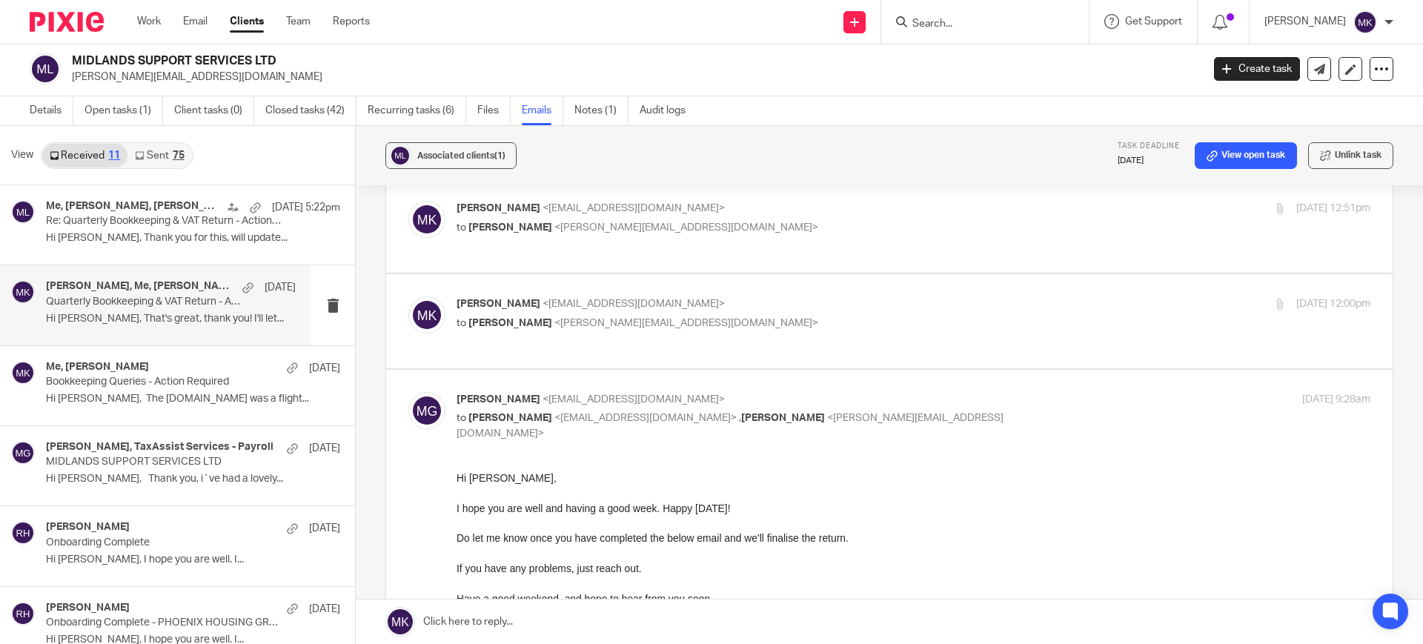
click at [799, 296] on p "Moiz Khatri <moizkhatri@taxassist.co.uk>" at bounding box center [761, 304] width 609 height 16
checkbox input "true"
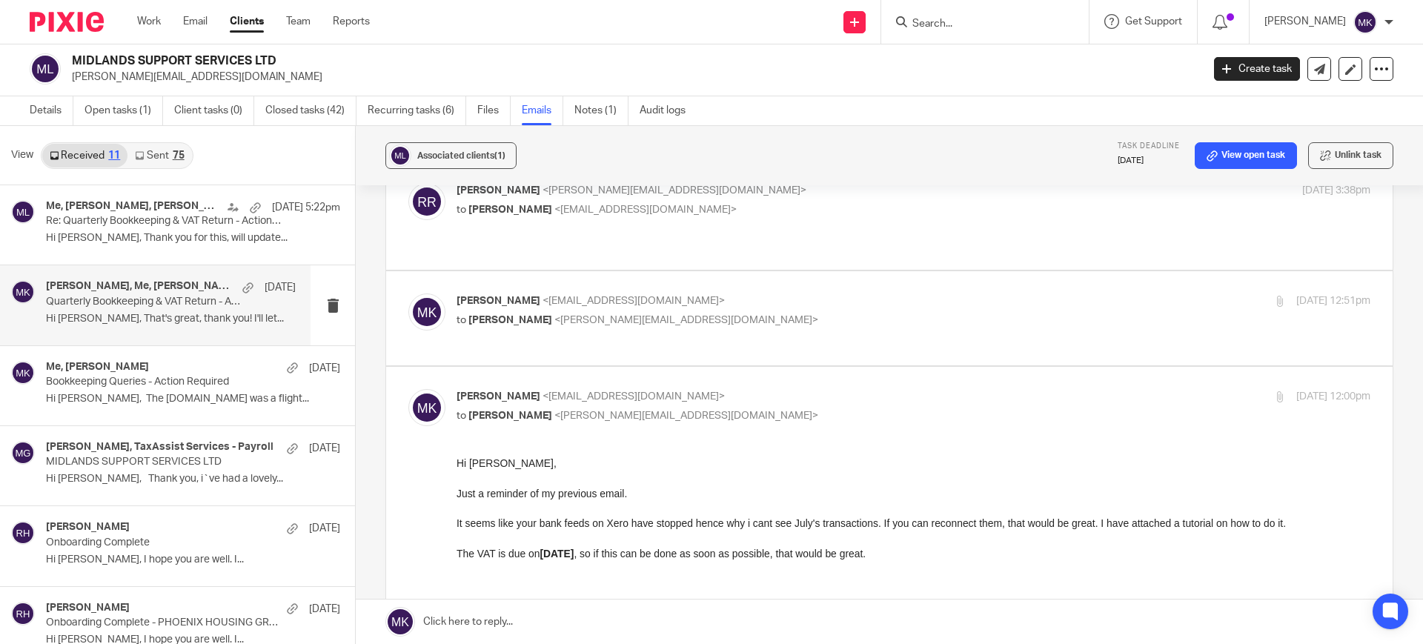
scroll to position [371, 0]
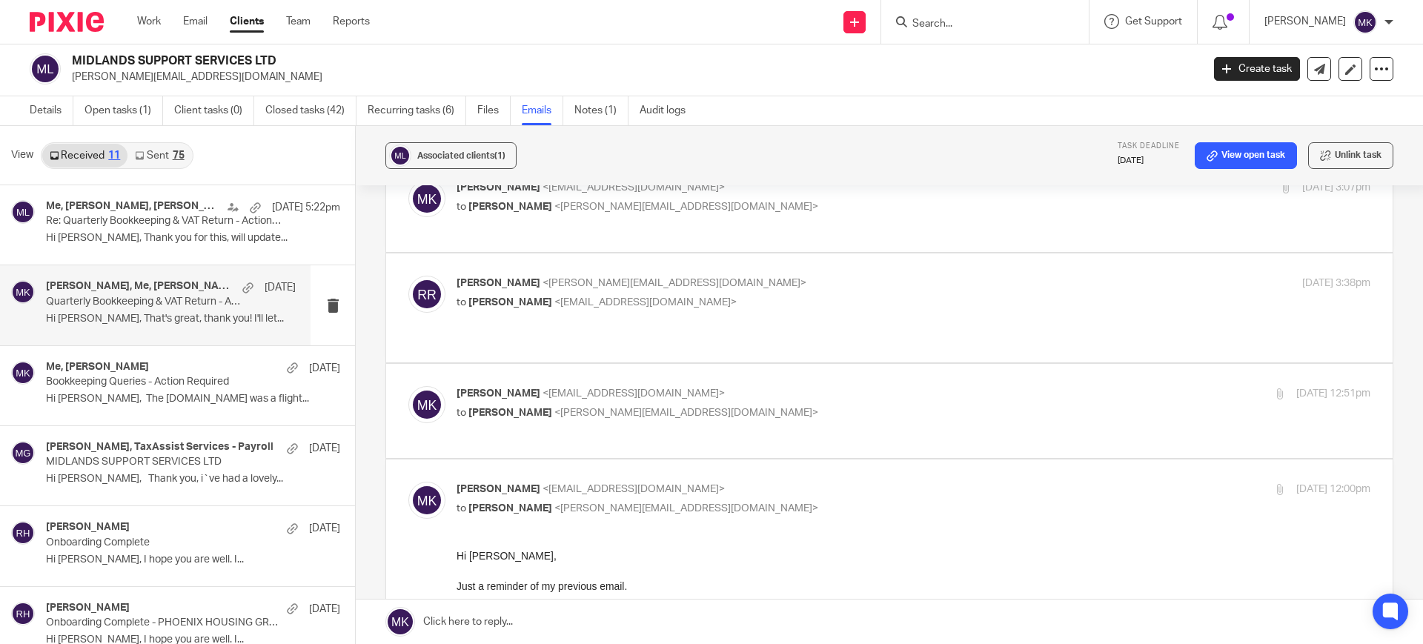
click at [744, 364] on label at bounding box center [889, 411] width 1006 height 94
click at [408, 385] on input "checkbox" at bounding box center [408, 385] width 1 height 1
checkbox input "true"
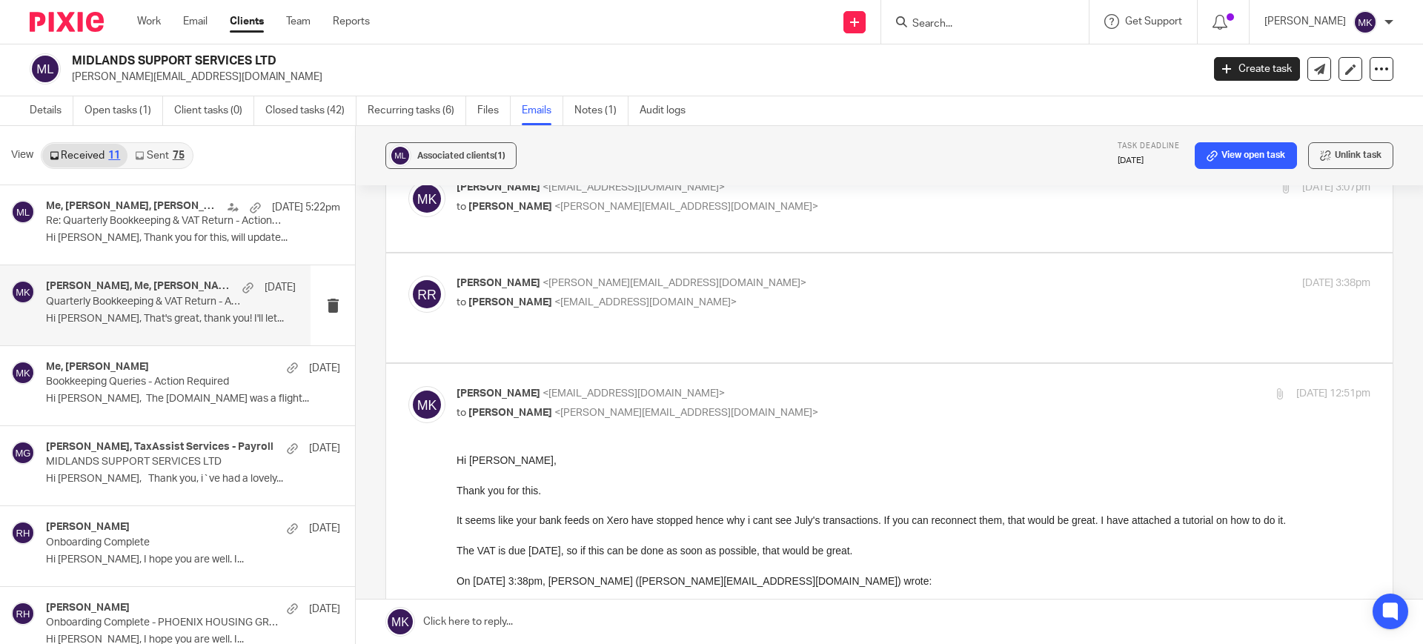
scroll to position [278, 0]
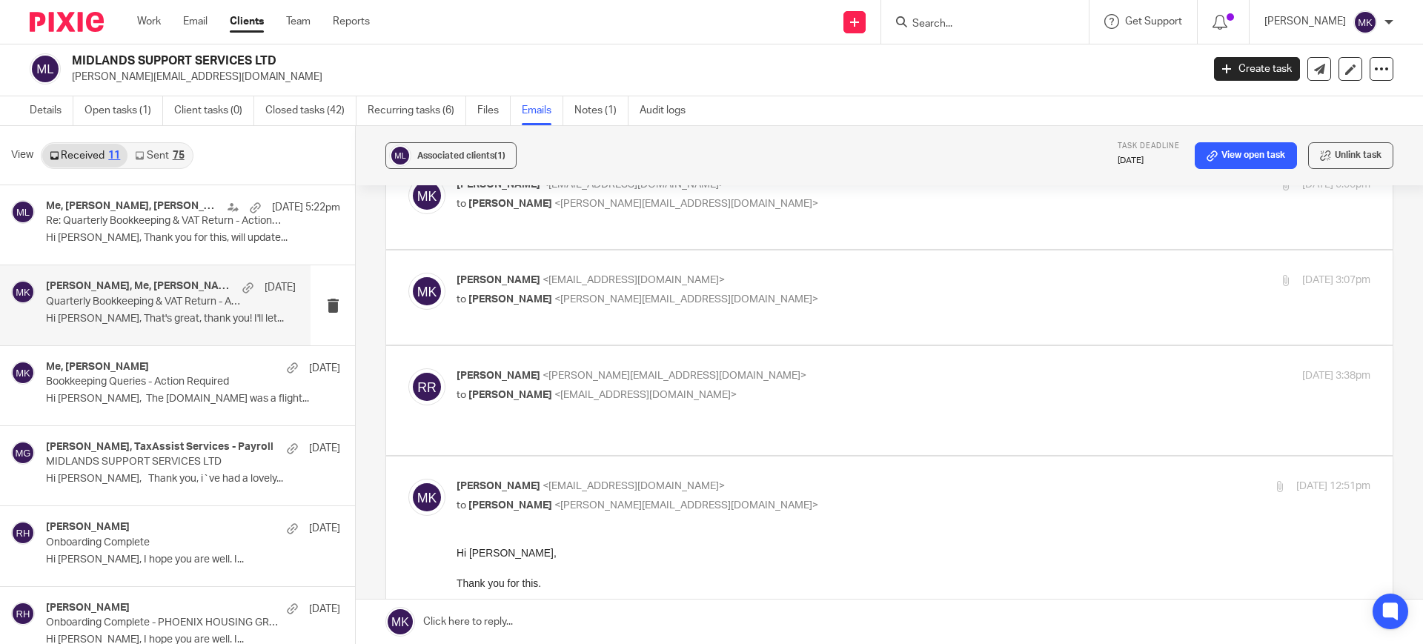
click at [744, 346] on label at bounding box center [889, 400] width 1006 height 109
click at [408, 368] on input "checkbox" at bounding box center [408, 368] width 1 height 1
checkbox input "true"
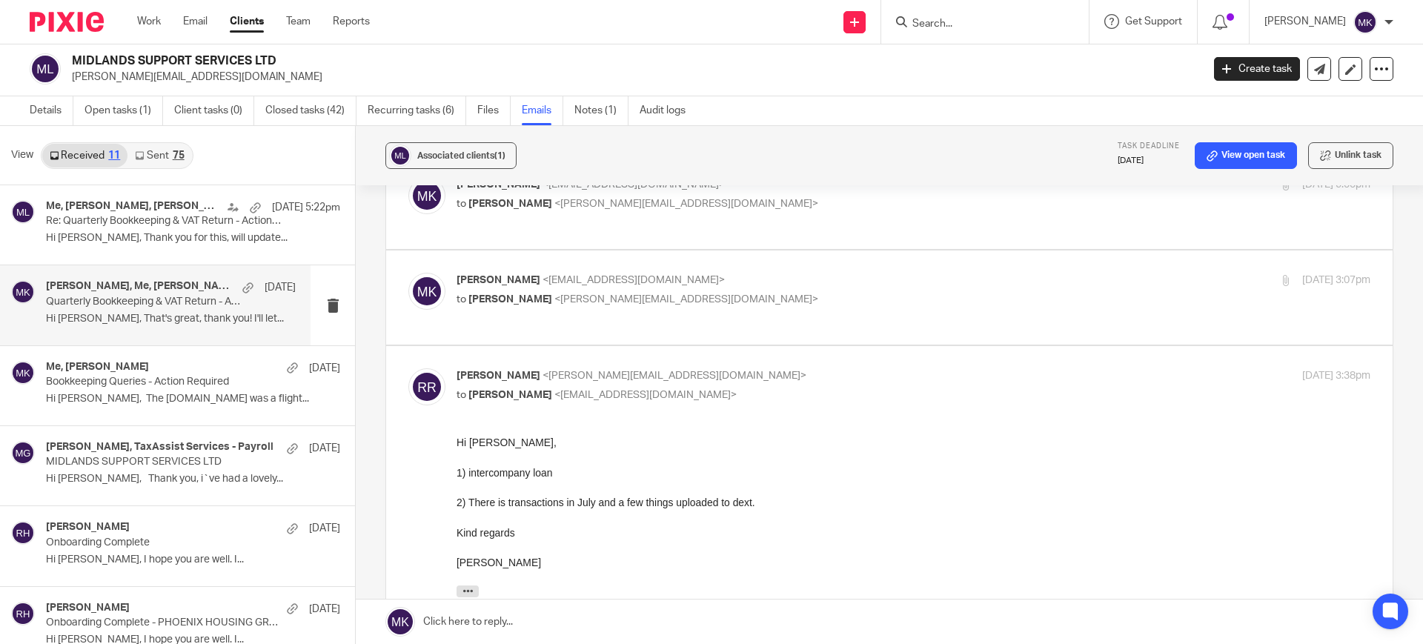
scroll to position [0, 0]
click at [104, 113] on link "Open tasks (1)" at bounding box center [123, 110] width 79 height 29
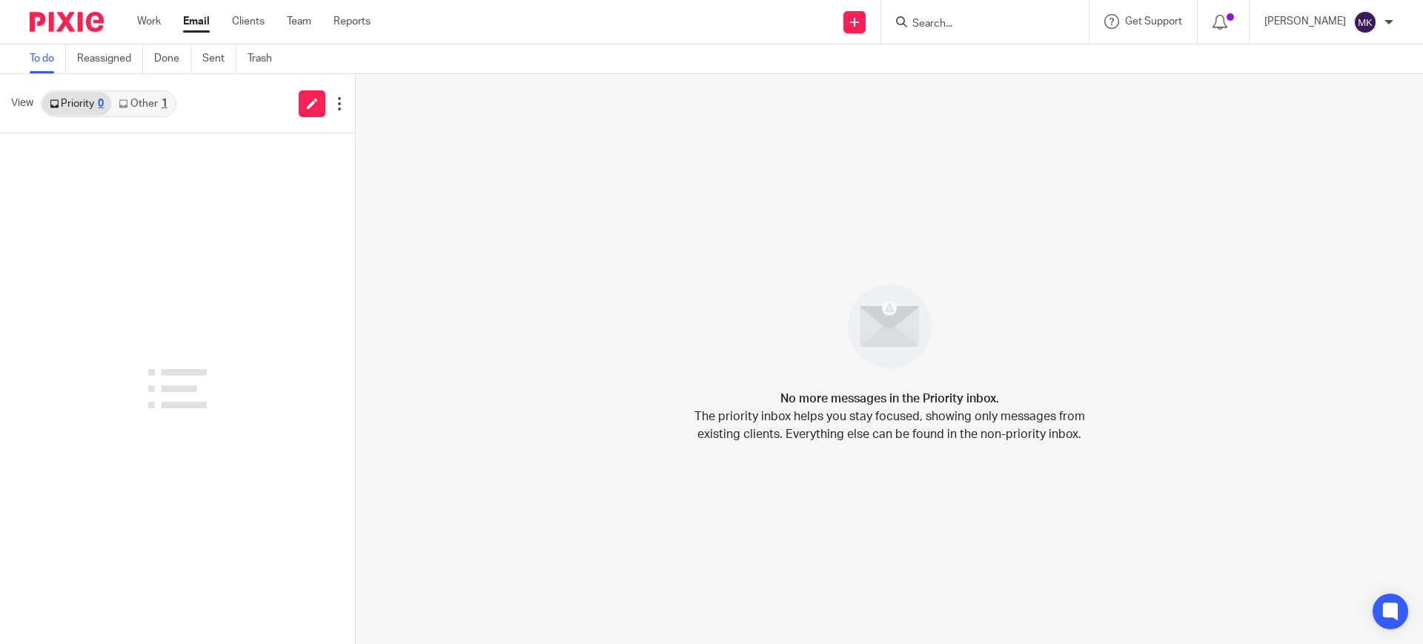
click at [133, 102] on link "Other 1" at bounding box center [142, 104] width 63 height 24
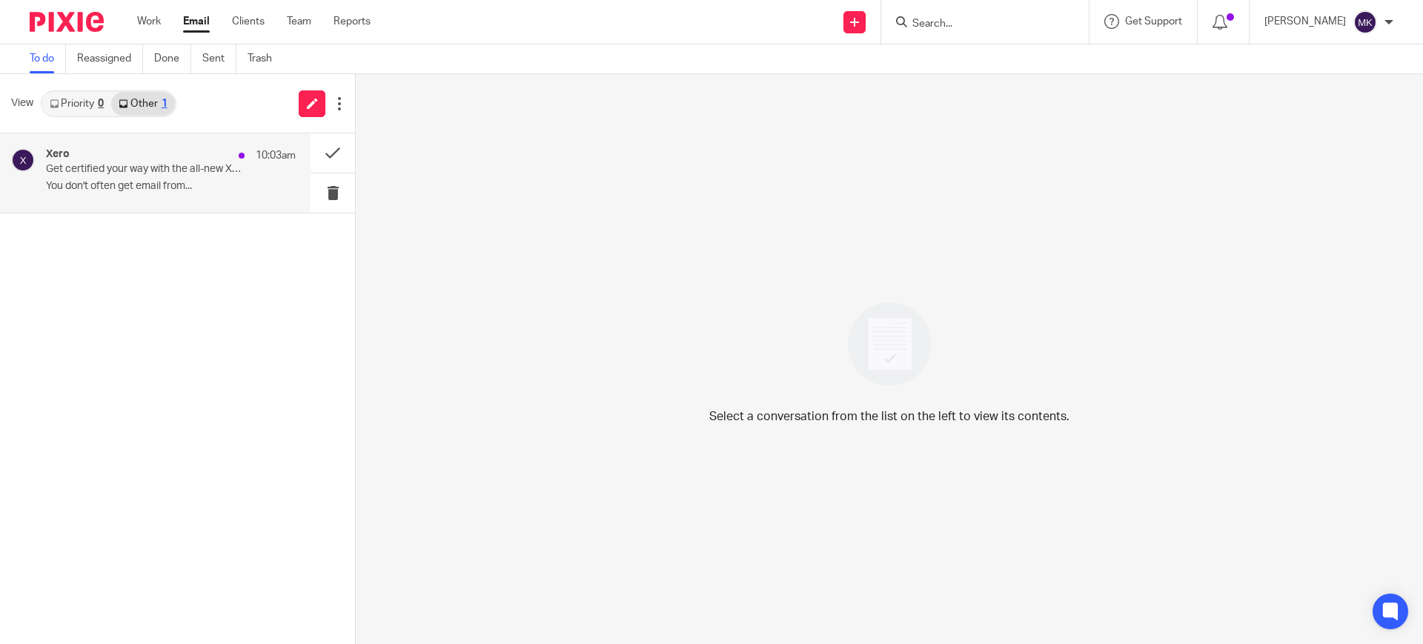
click at [150, 170] on p "Get certified your way with the all-new Xero certification" at bounding box center [146, 169] width 200 height 13
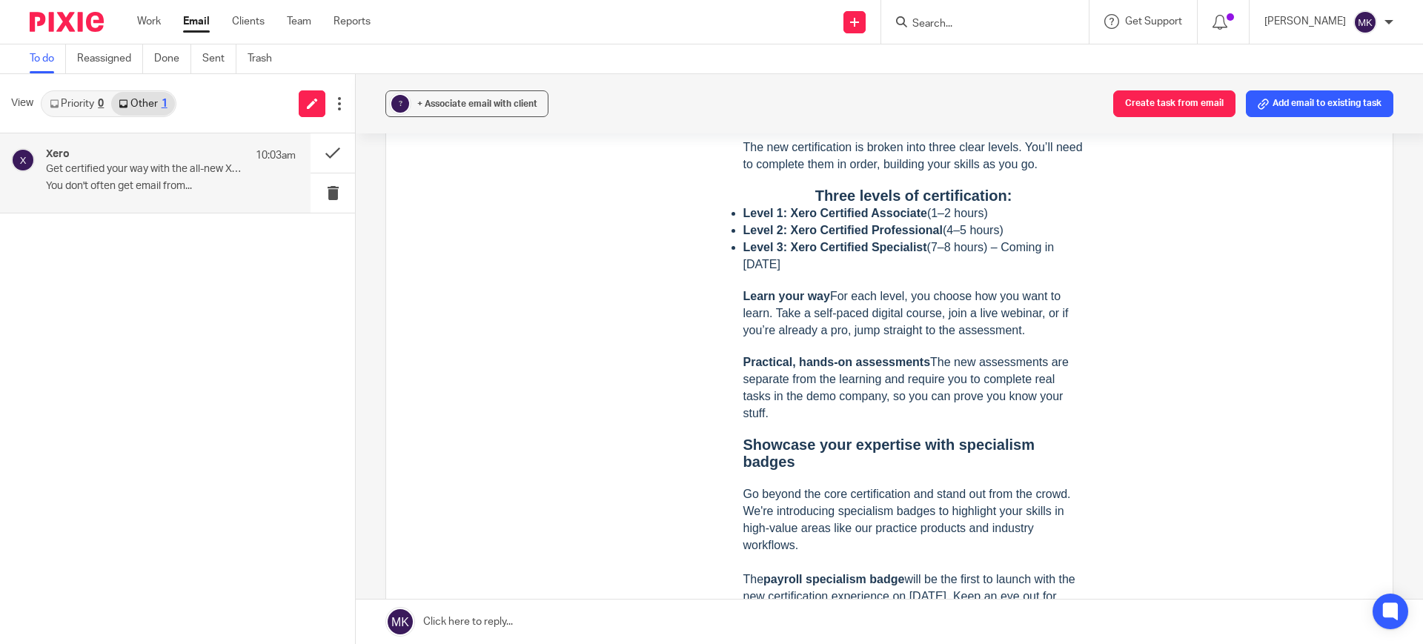
scroll to position [648, 0]
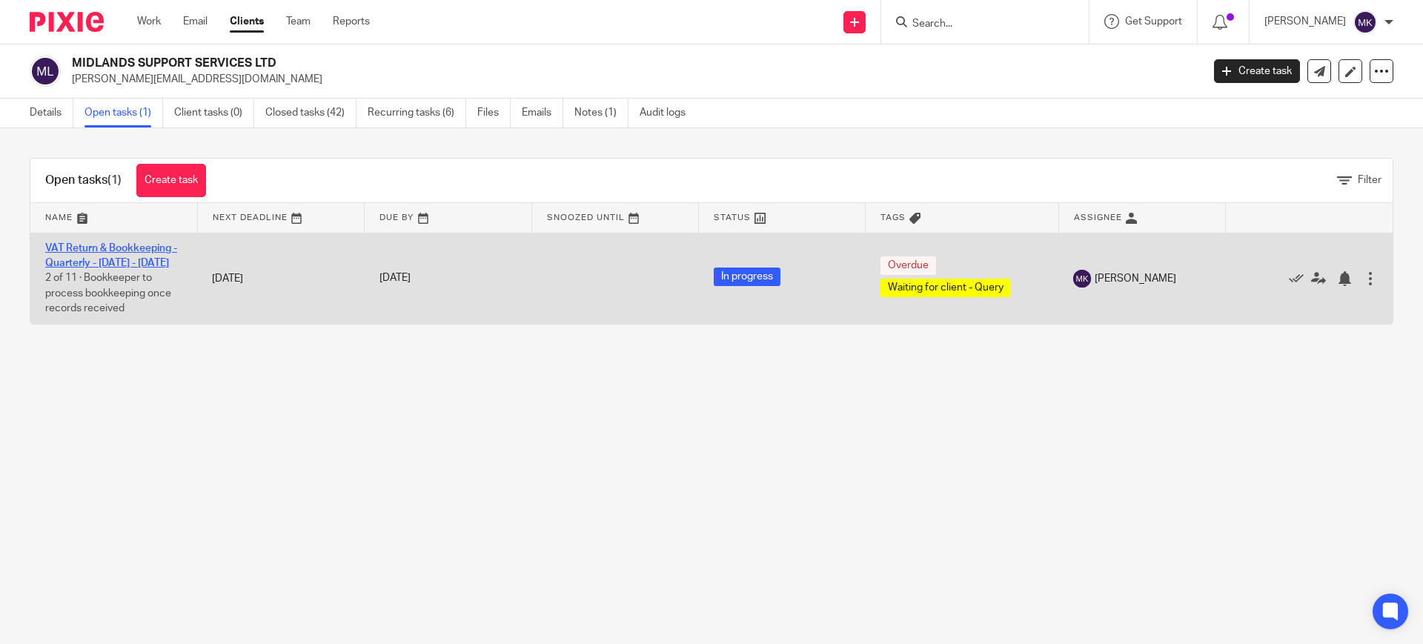
click at [67, 243] on link "VAT Return & Bookkeeping - Quarterly - [DATE] - [DATE]" at bounding box center [111, 255] width 132 height 25
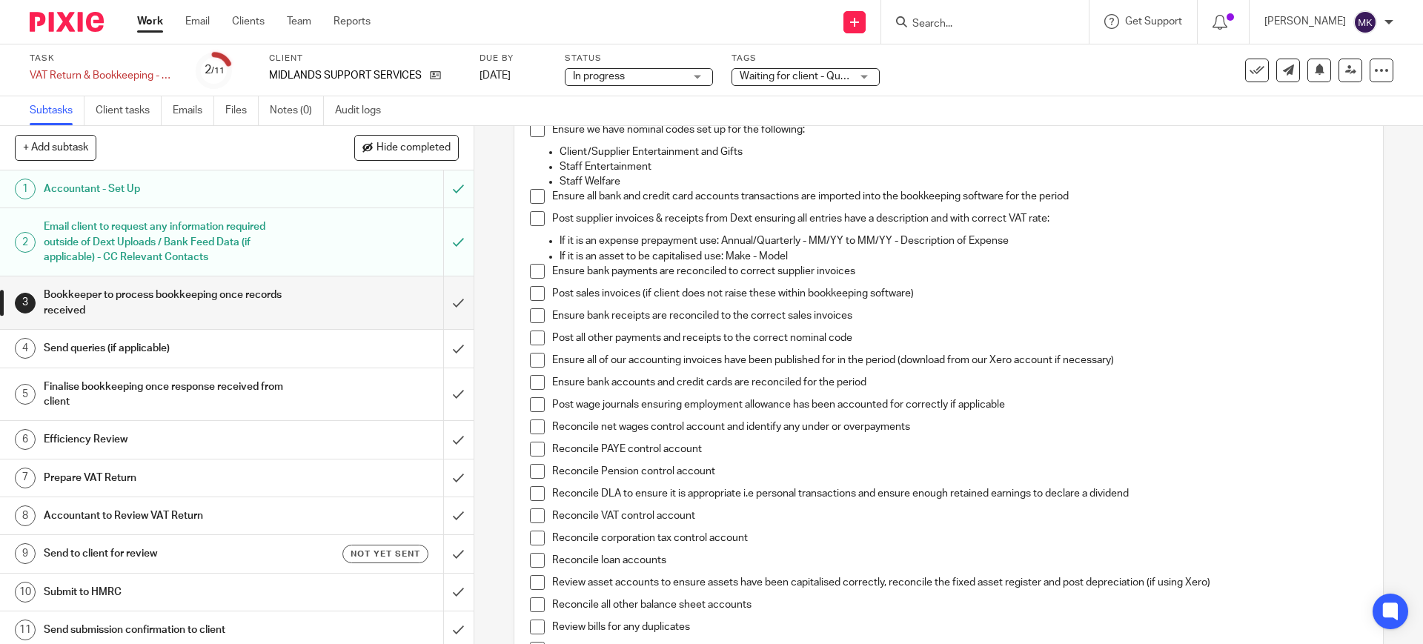
scroll to position [185, 0]
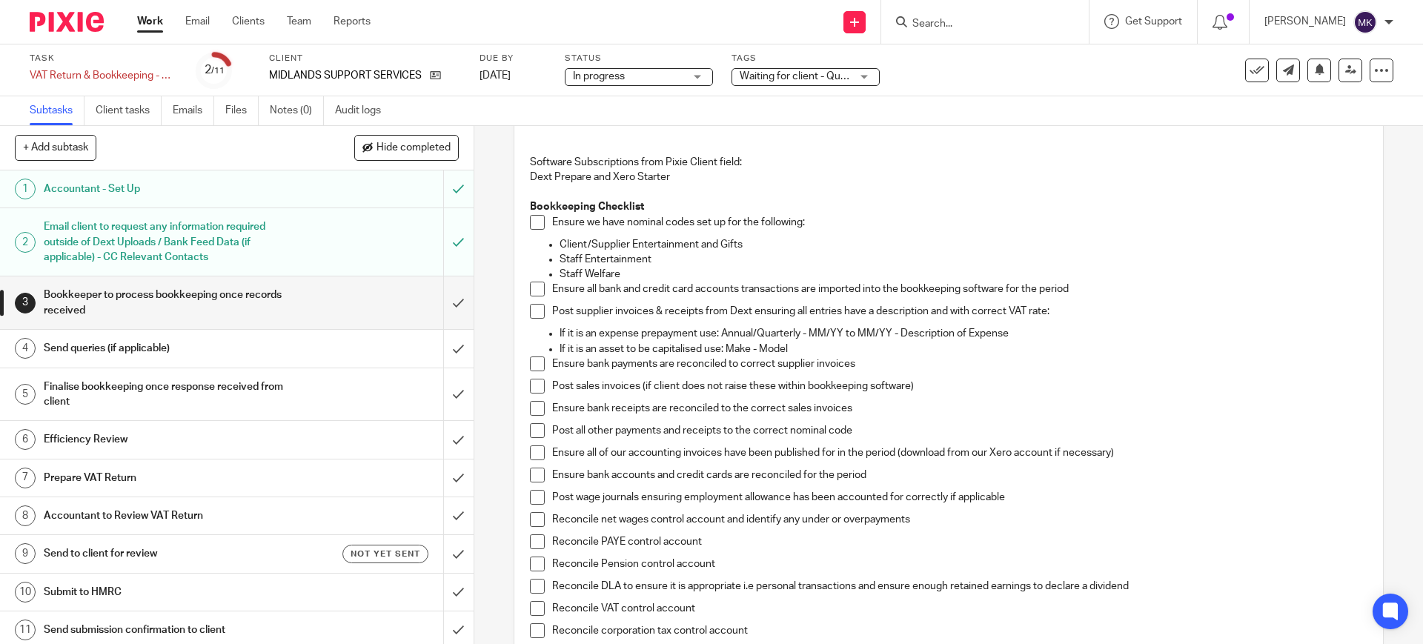
drag, startPoint x: 527, startPoint y: 222, endPoint x: 525, endPoint y: 291, distance: 68.2
click at [530, 222] on span at bounding box center [537, 222] width 15 height 15
drag, startPoint x: 531, startPoint y: 289, endPoint x: 532, endPoint y: 303, distance: 14.2
click at [531, 288] on span at bounding box center [537, 289] width 15 height 15
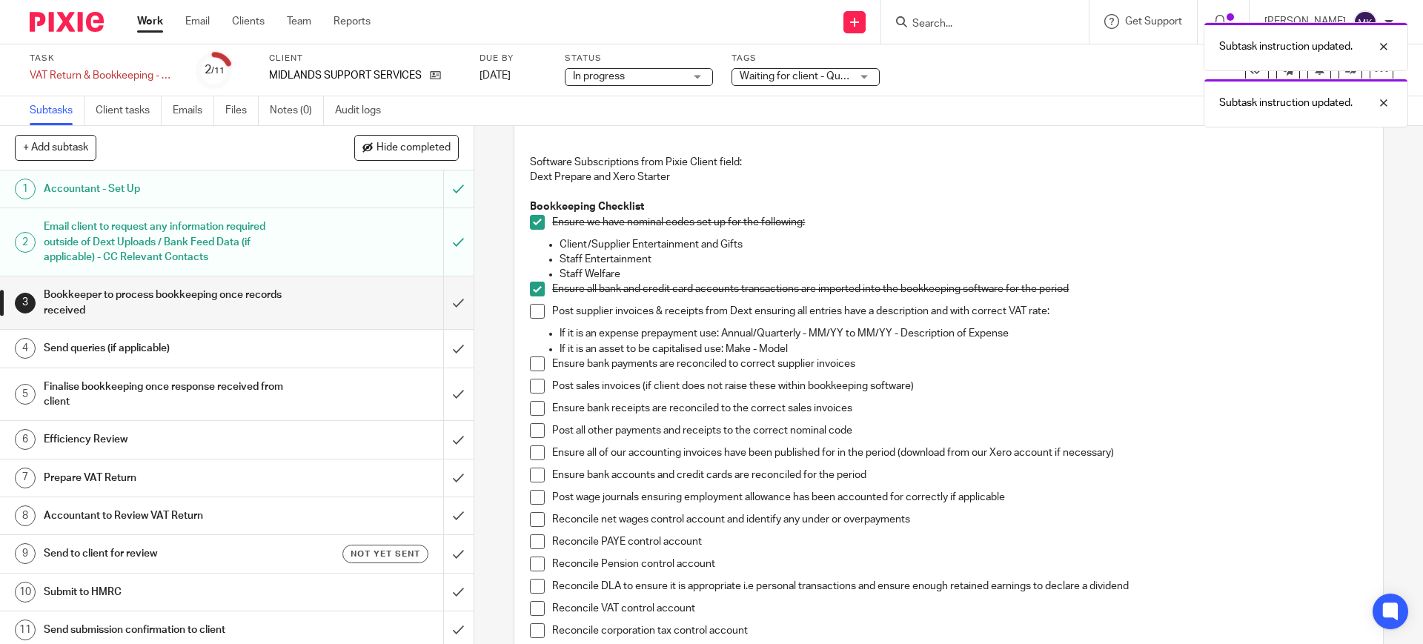
click at [531, 308] on span at bounding box center [537, 311] width 15 height 15
click at [522, 362] on div "Bookkeeping notes from Pixie client field: VAT notes from Pixie client field: S…" at bounding box center [948, 554] width 852 height 994
click at [532, 366] on span at bounding box center [537, 363] width 15 height 15
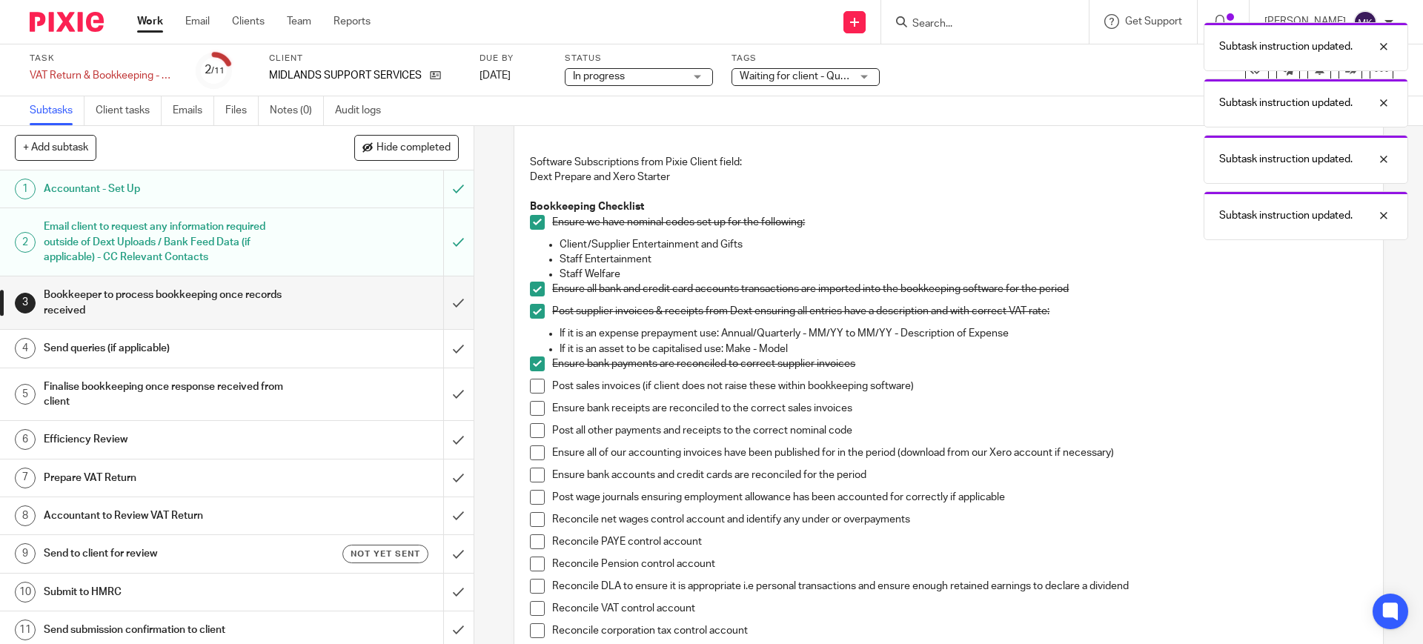
click at [530, 391] on span at bounding box center [537, 386] width 15 height 15
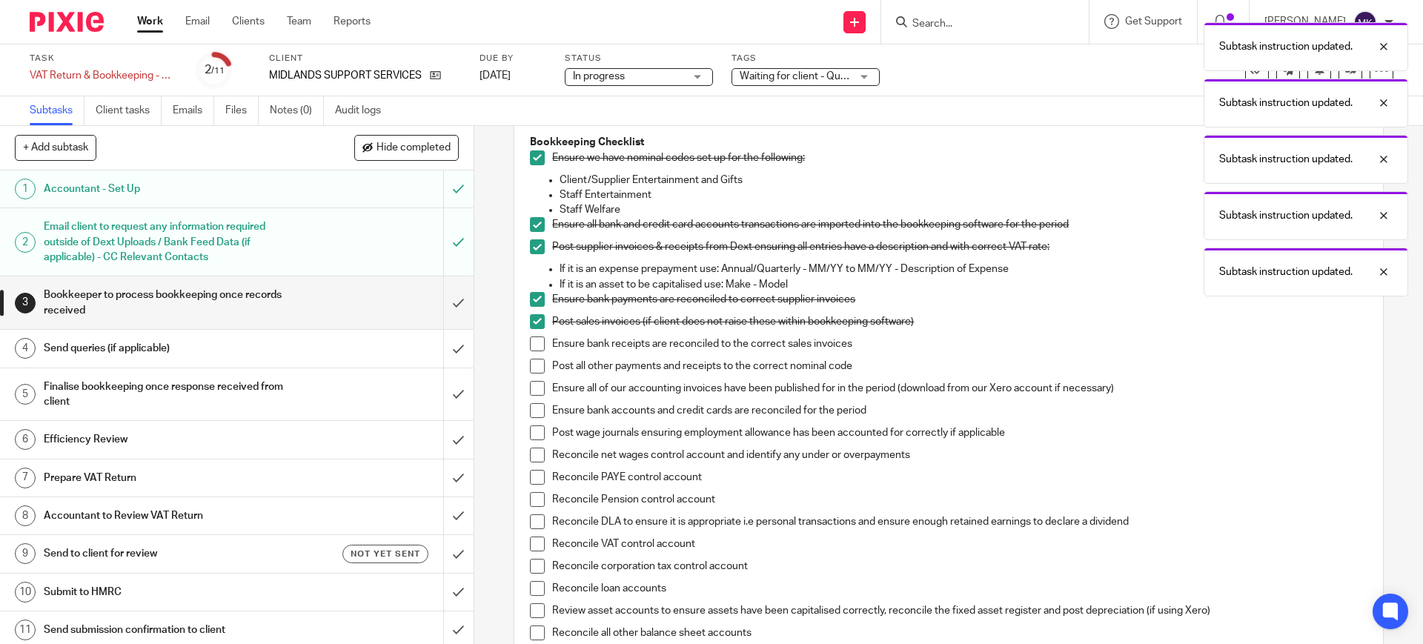
scroll to position [278, 0]
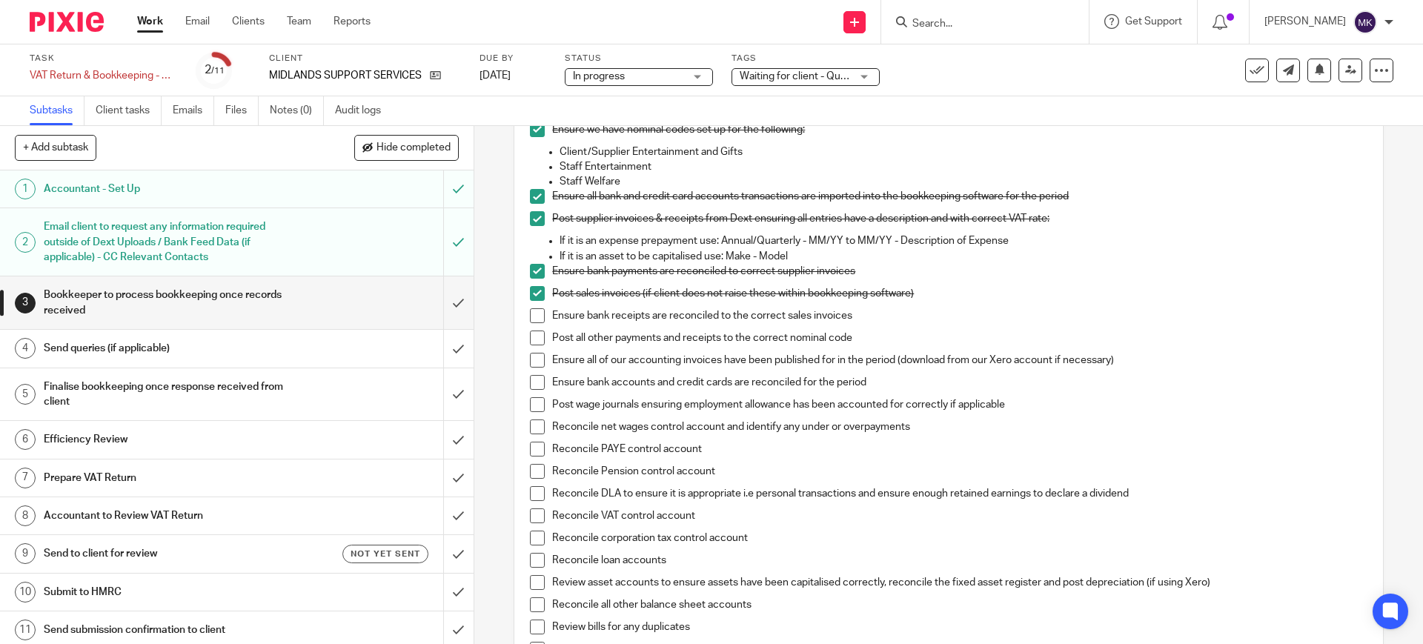
click at [531, 324] on li "Ensure bank receipts are reconciled to the correct sales invoices" at bounding box center [948, 319] width 837 height 22
click at [530, 311] on span at bounding box center [537, 315] width 15 height 15
click at [530, 342] on span at bounding box center [537, 338] width 15 height 15
click at [530, 360] on span at bounding box center [537, 360] width 15 height 15
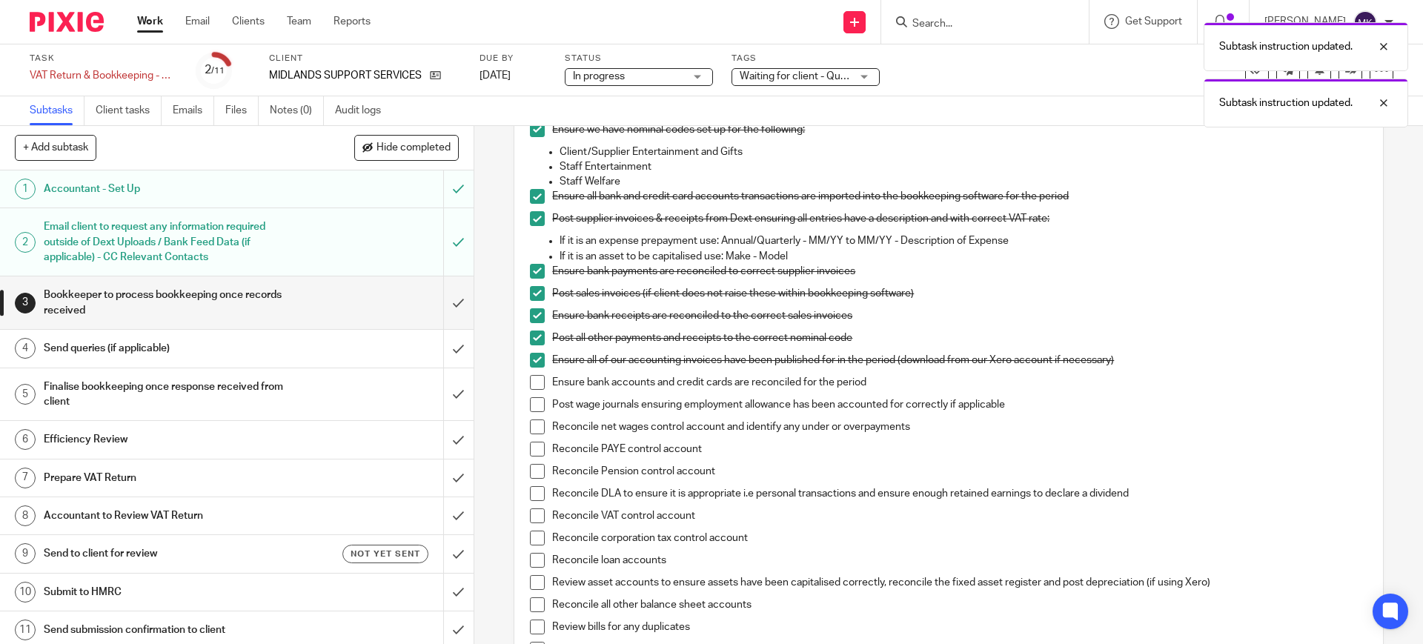
click at [531, 382] on span at bounding box center [537, 382] width 15 height 15
click at [532, 402] on span at bounding box center [537, 404] width 15 height 15
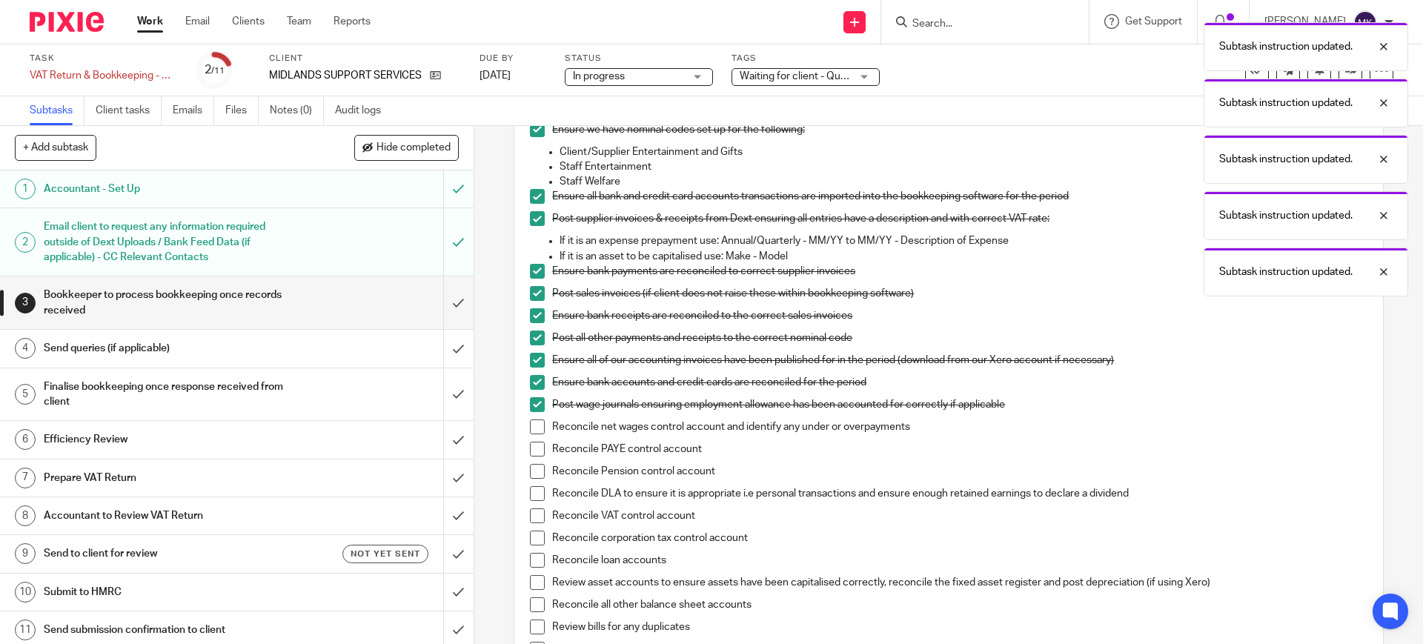
click at [532, 419] on span at bounding box center [537, 426] width 15 height 15
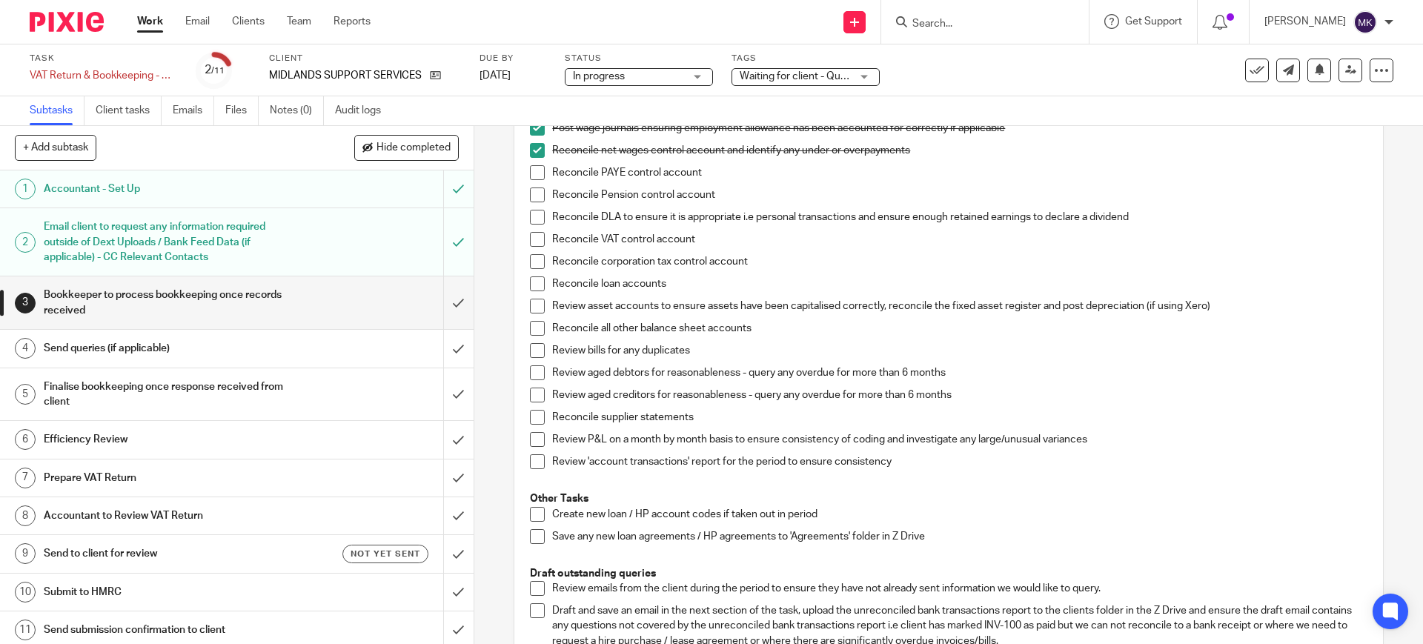
scroll to position [556, 0]
click at [537, 167] on span at bounding box center [537, 171] width 15 height 15
click at [536, 188] on span at bounding box center [537, 193] width 15 height 15
click at [530, 226] on li "Reconcile DLA to ensure it is appropriate i.e personal transactions and ensure …" at bounding box center [948, 219] width 837 height 22
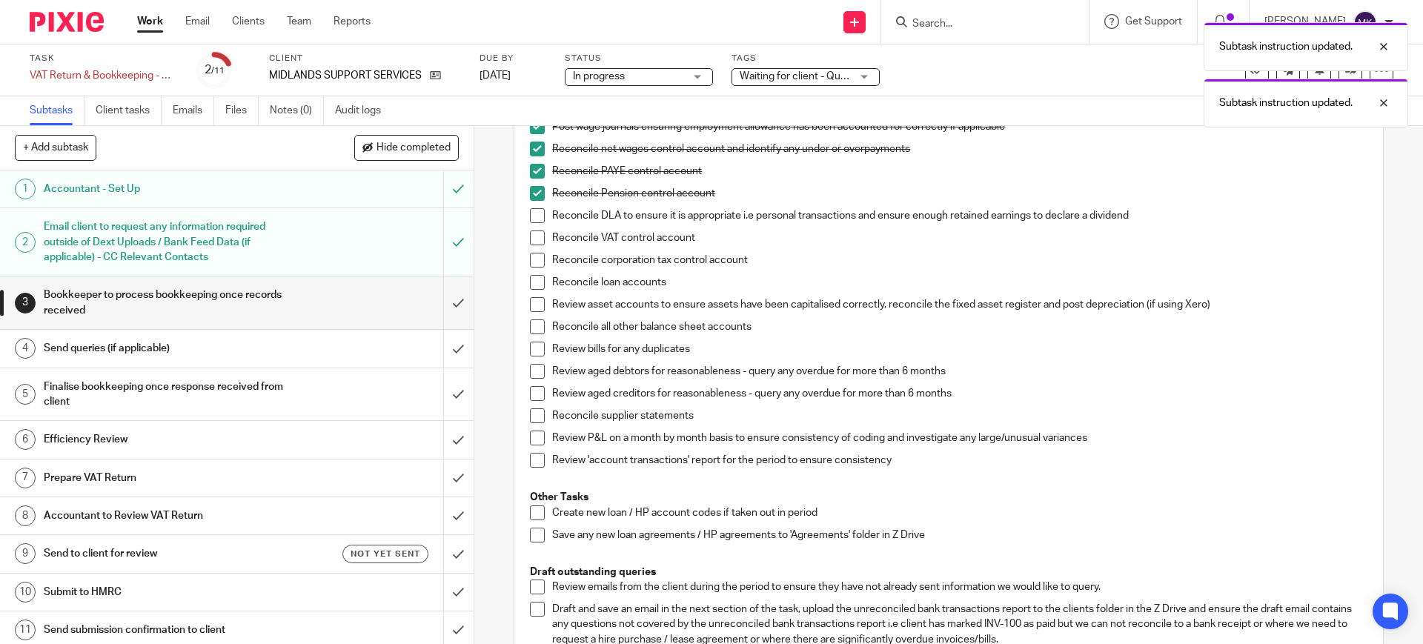
click at [530, 219] on span at bounding box center [537, 215] width 15 height 15
click at [530, 229] on li "Reconcile DLA to ensure it is appropriate i.e personal transactions and ensure …" at bounding box center [948, 219] width 837 height 22
click at [533, 242] on span at bounding box center [537, 237] width 15 height 15
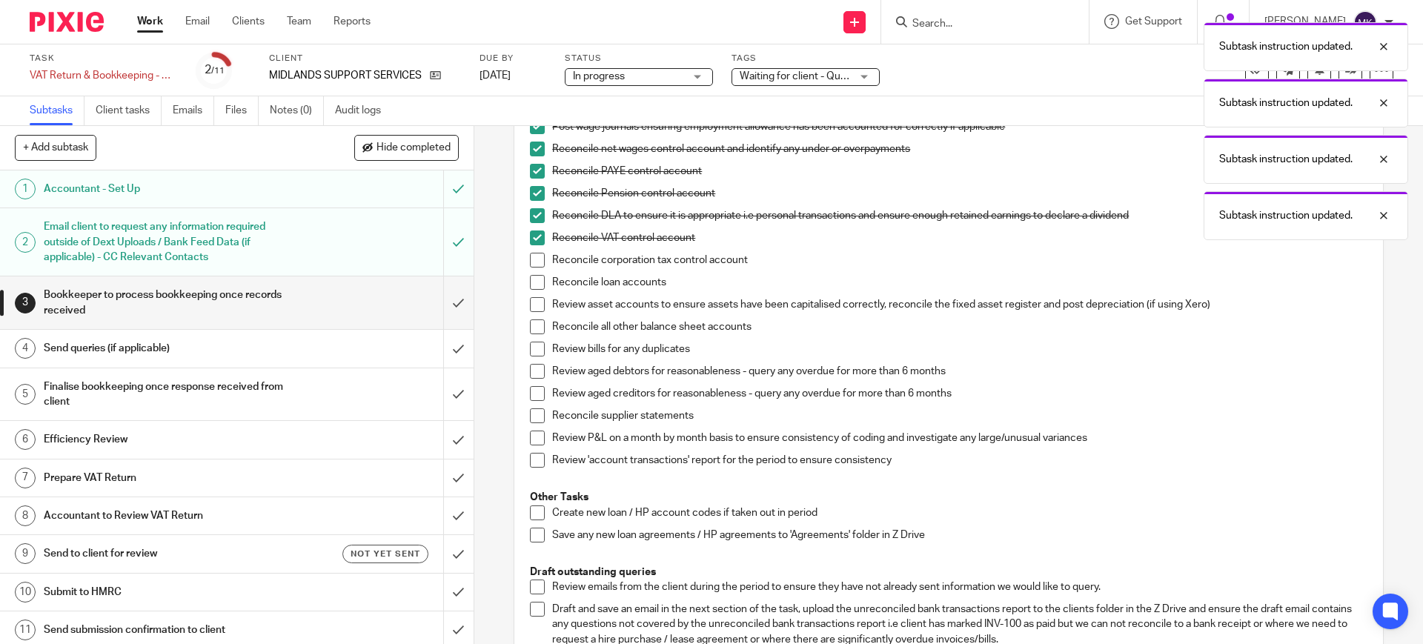
click at [534, 256] on span at bounding box center [537, 260] width 15 height 15
click at [535, 279] on span at bounding box center [537, 282] width 15 height 15
click at [535, 298] on span at bounding box center [537, 304] width 15 height 15
click at [533, 315] on li "Review asset accounts to ensure assets have been capitalised correctly, reconci…" at bounding box center [948, 308] width 837 height 22
click at [533, 323] on span at bounding box center [537, 326] width 15 height 15
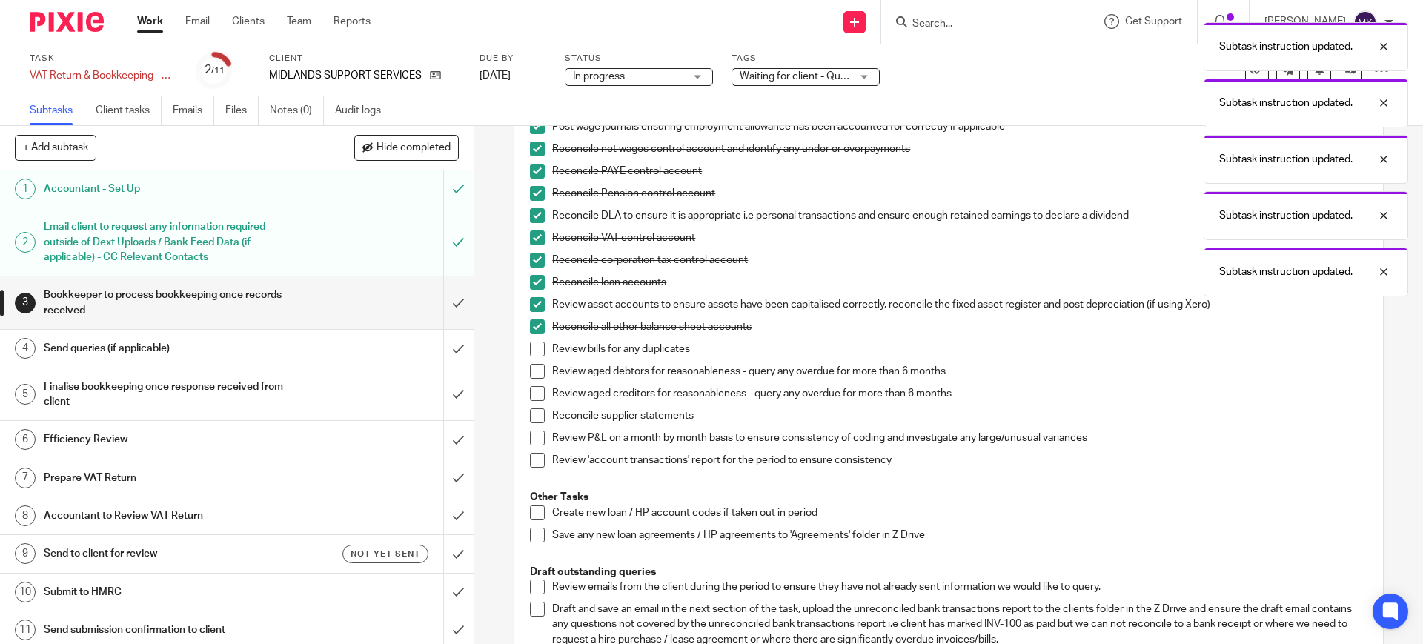
click at [533, 347] on span at bounding box center [537, 349] width 15 height 15
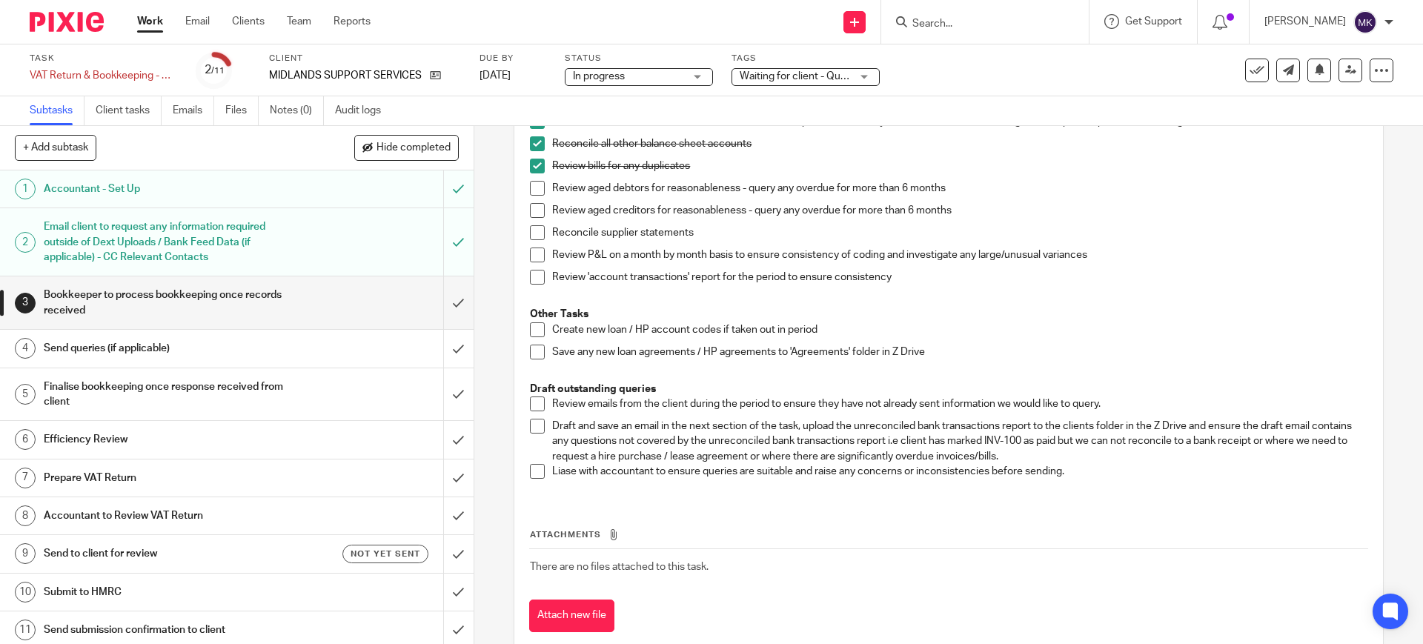
scroll to position [741, 0]
click at [537, 185] on span at bounding box center [537, 186] width 15 height 15
click at [530, 205] on span at bounding box center [537, 208] width 15 height 15
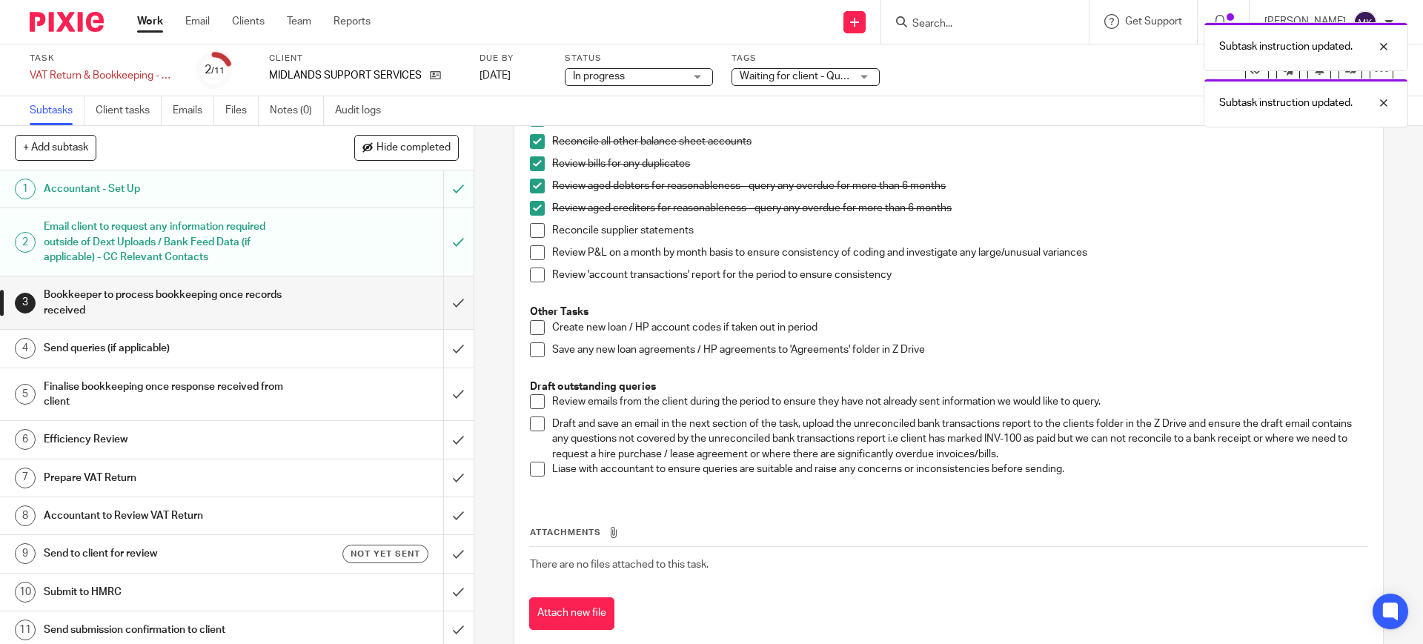
click at [530, 225] on span at bounding box center [537, 230] width 15 height 15
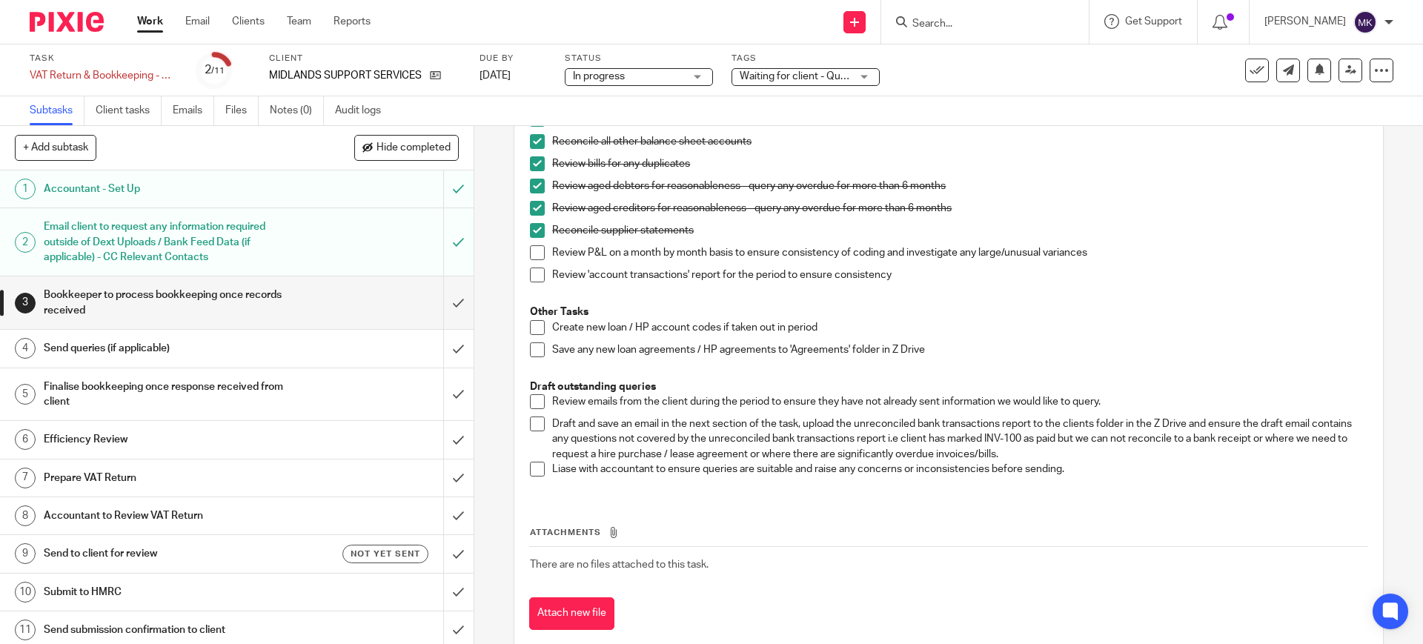
click at [530, 253] on span at bounding box center [537, 252] width 15 height 15
click at [531, 268] on span at bounding box center [537, 275] width 15 height 15
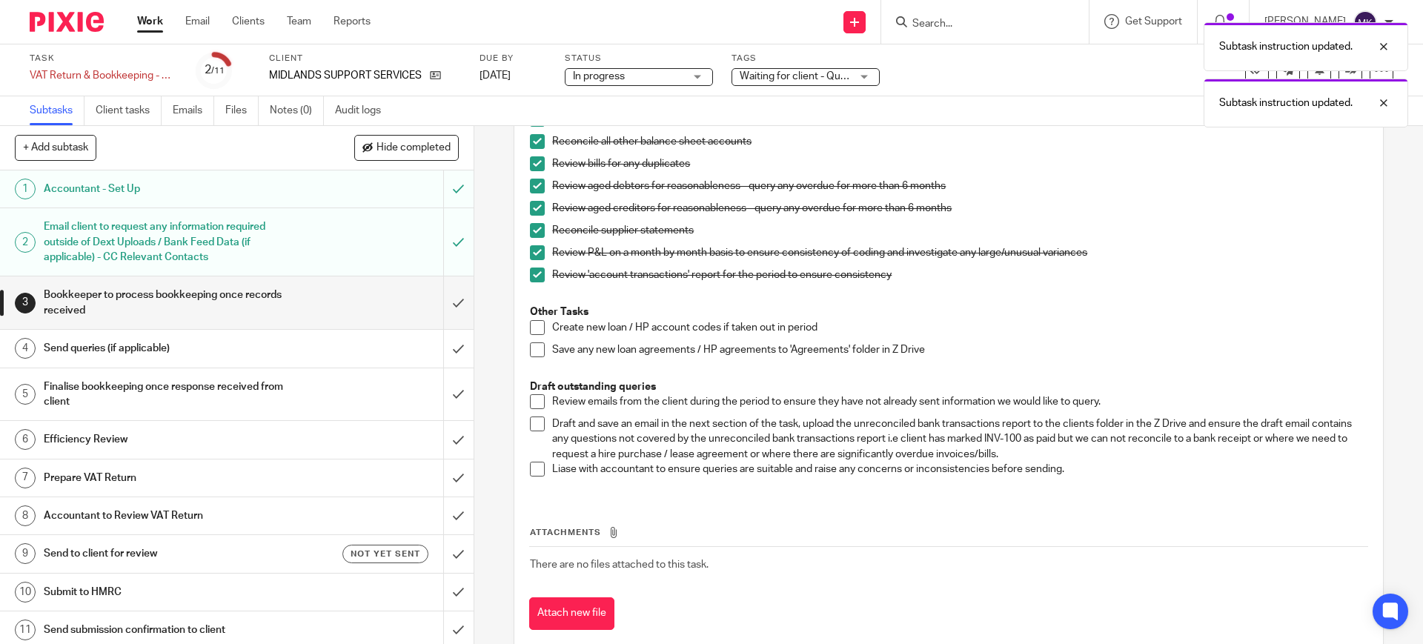
click at [530, 412] on li "Review emails from the client during the period to ensure they have not already…" at bounding box center [948, 405] width 837 height 22
click at [530, 403] on span at bounding box center [537, 401] width 15 height 15
click at [531, 415] on li "Review emails from the client during the period to ensure they have not already…" at bounding box center [948, 405] width 837 height 22
click at [530, 422] on span at bounding box center [537, 424] width 15 height 15
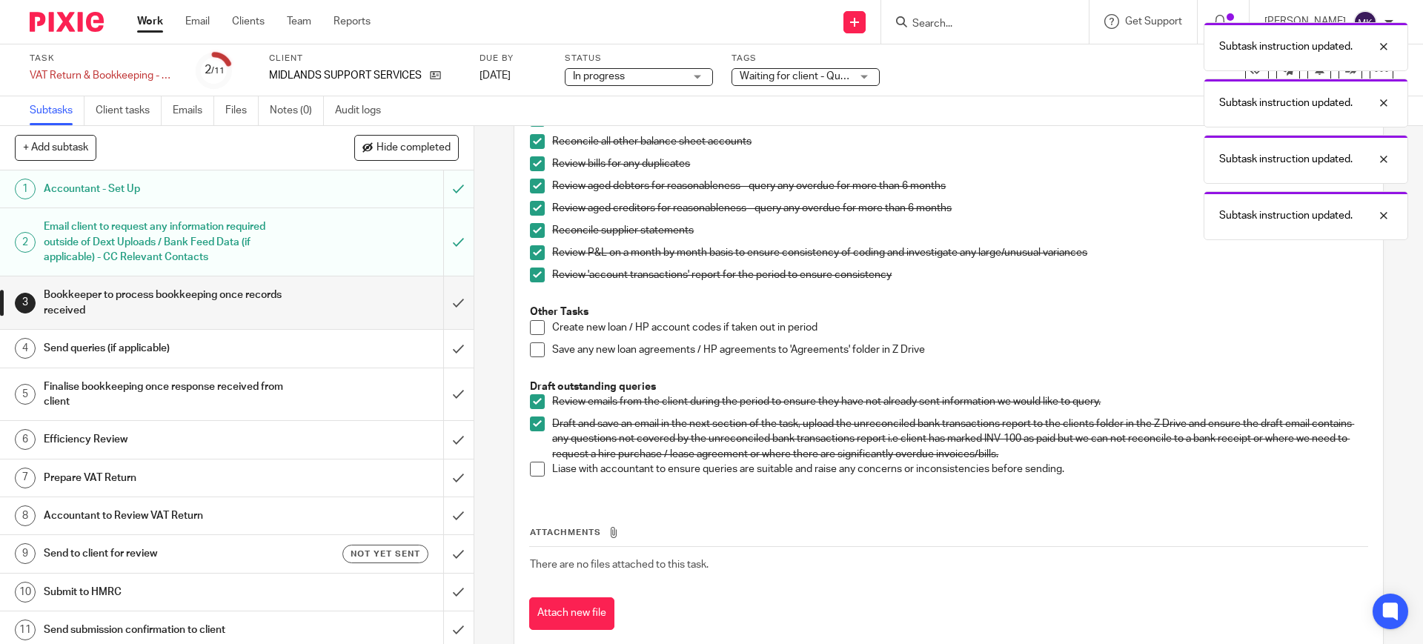
click at [532, 462] on span at bounding box center [537, 469] width 15 height 15
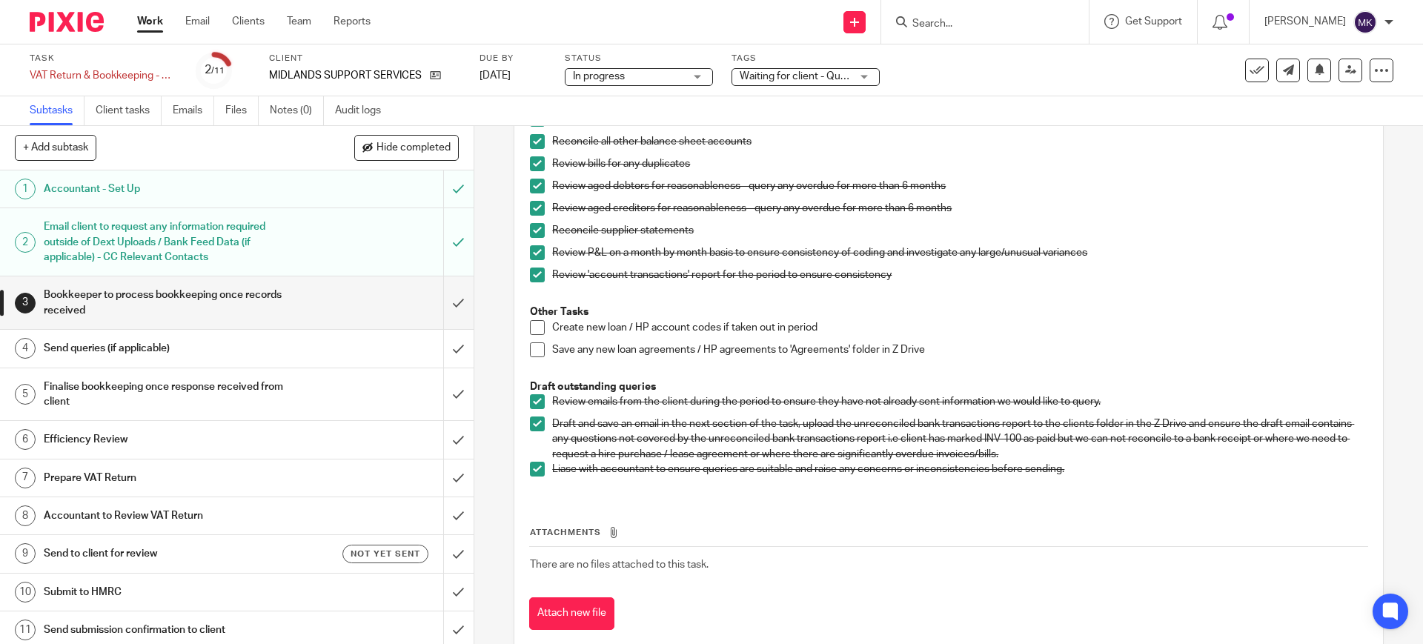
click at [211, 356] on h1 "Send queries (if applicable)" at bounding box center [172, 348] width 256 height 22
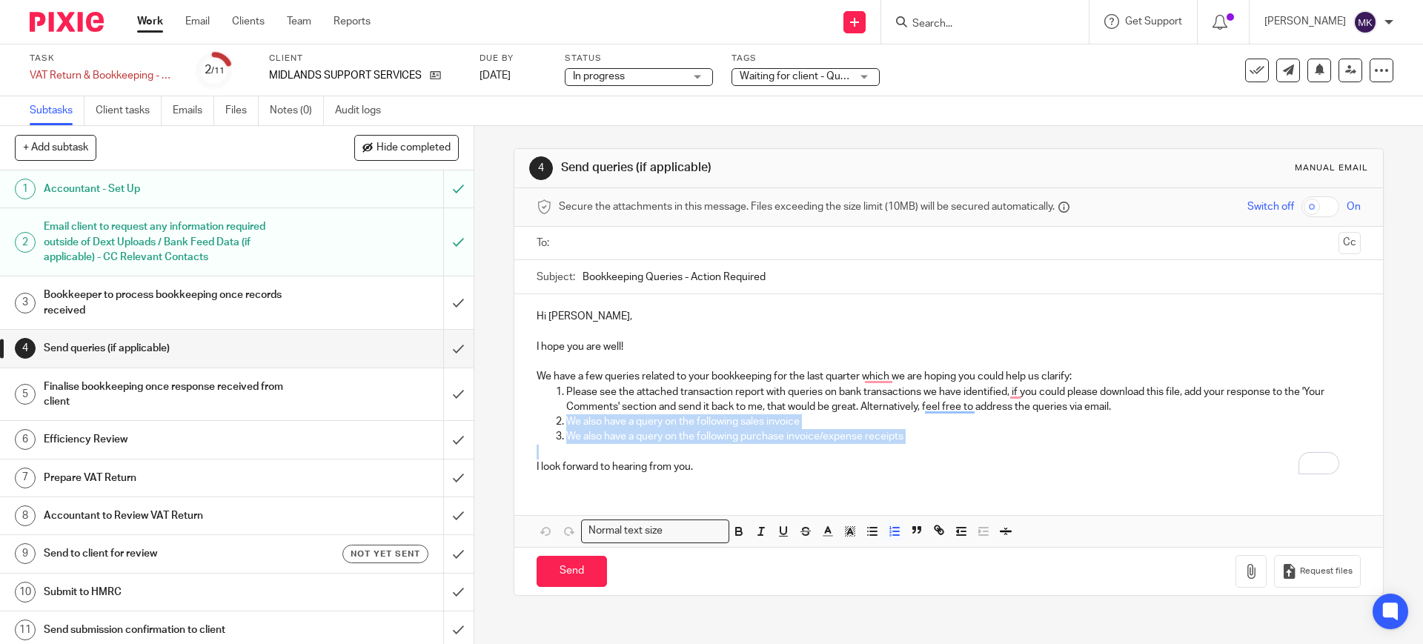
click at [534, 422] on div "Hi [PERSON_NAME], I hope you are well! We have a few queries related to your bo…" at bounding box center [948, 389] width 868 height 191
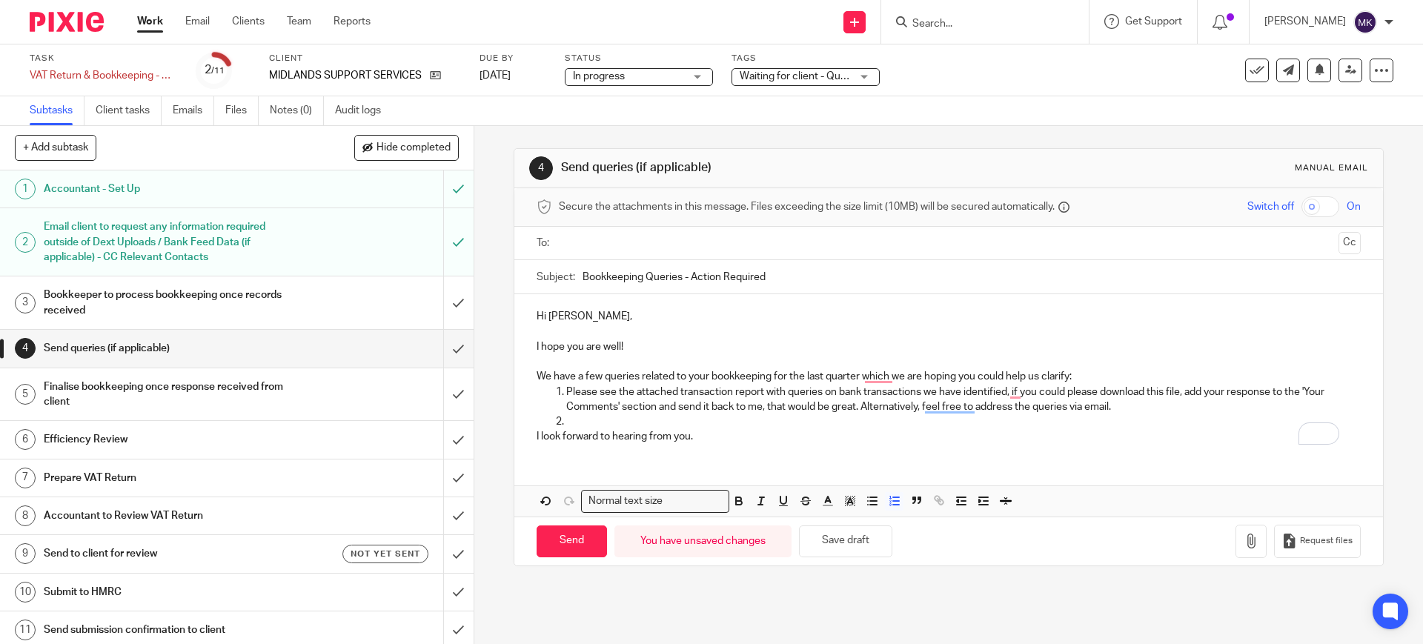
click at [640, 422] on p "To enrich screen reader interactions, please activate Accessibility in Grammarl…" at bounding box center [963, 421] width 794 height 15
click at [676, 245] on input "text" at bounding box center [948, 243] width 768 height 17
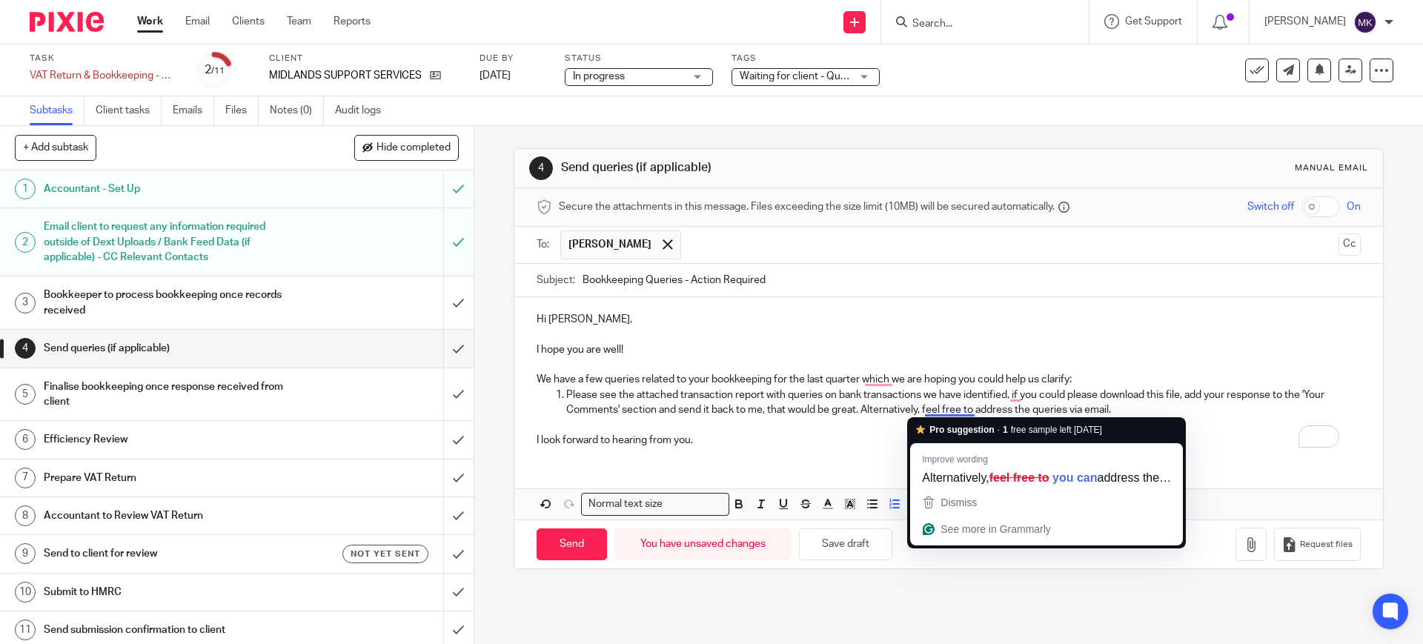
click at [785, 444] on p "I look forward to hearing from you." at bounding box center [948, 440] width 823 height 15
